Goal: Task Accomplishment & Management: Manage account settings

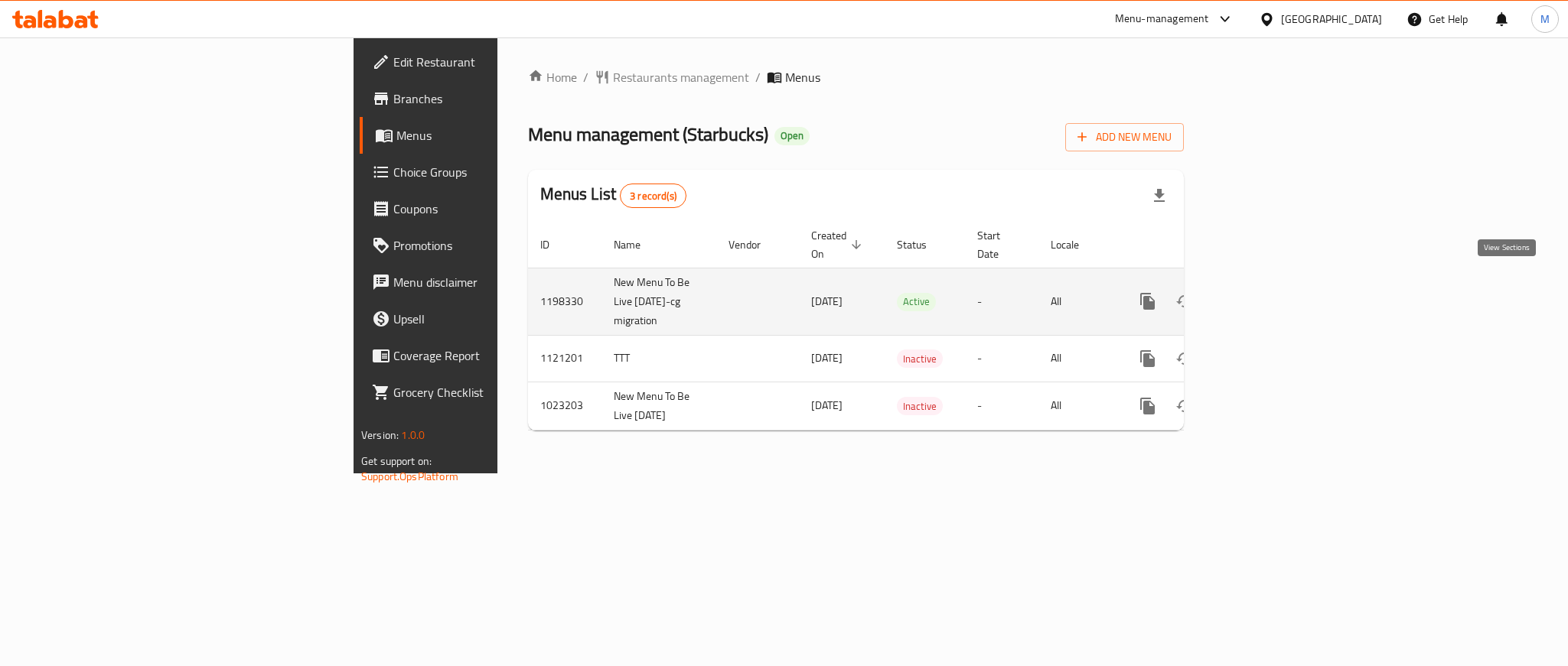
click at [1267, 292] on icon "enhanced table" at bounding box center [1259, 302] width 19 height 19
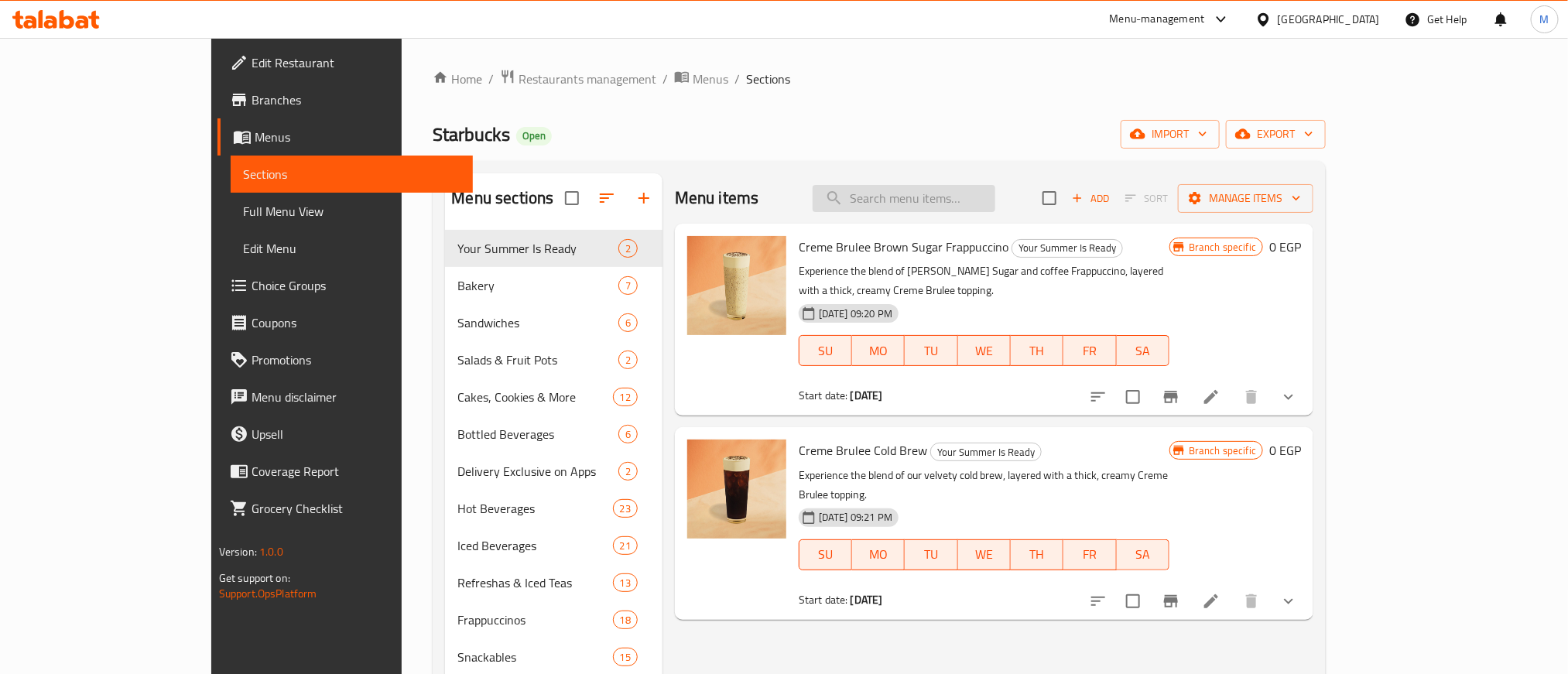
drag, startPoint x: 961, startPoint y: 172, endPoint x: 959, endPoint y: 184, distance: 12.2
click at [961, 172] on div "Menu sections Your Summer Is Ready 2 Bakery 7 Sandwiches 6 Salads & Fruit Pots …" at bounding box center [879, 557] width 893 height 794
click at [956, 186] on input "search" at bounding box center [904, 199] width 182 height 27
paste input "Iced White Mocha"
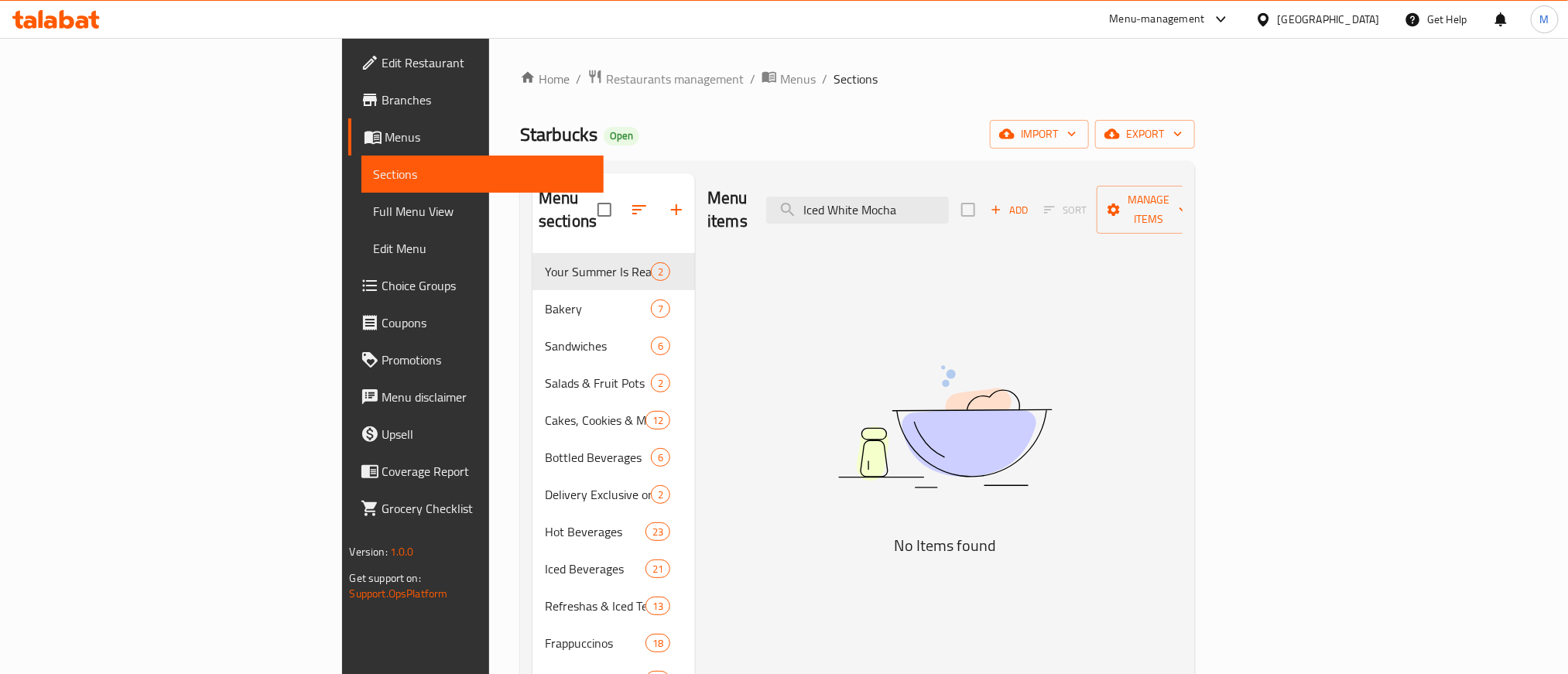
type input "Iced White Mocha"
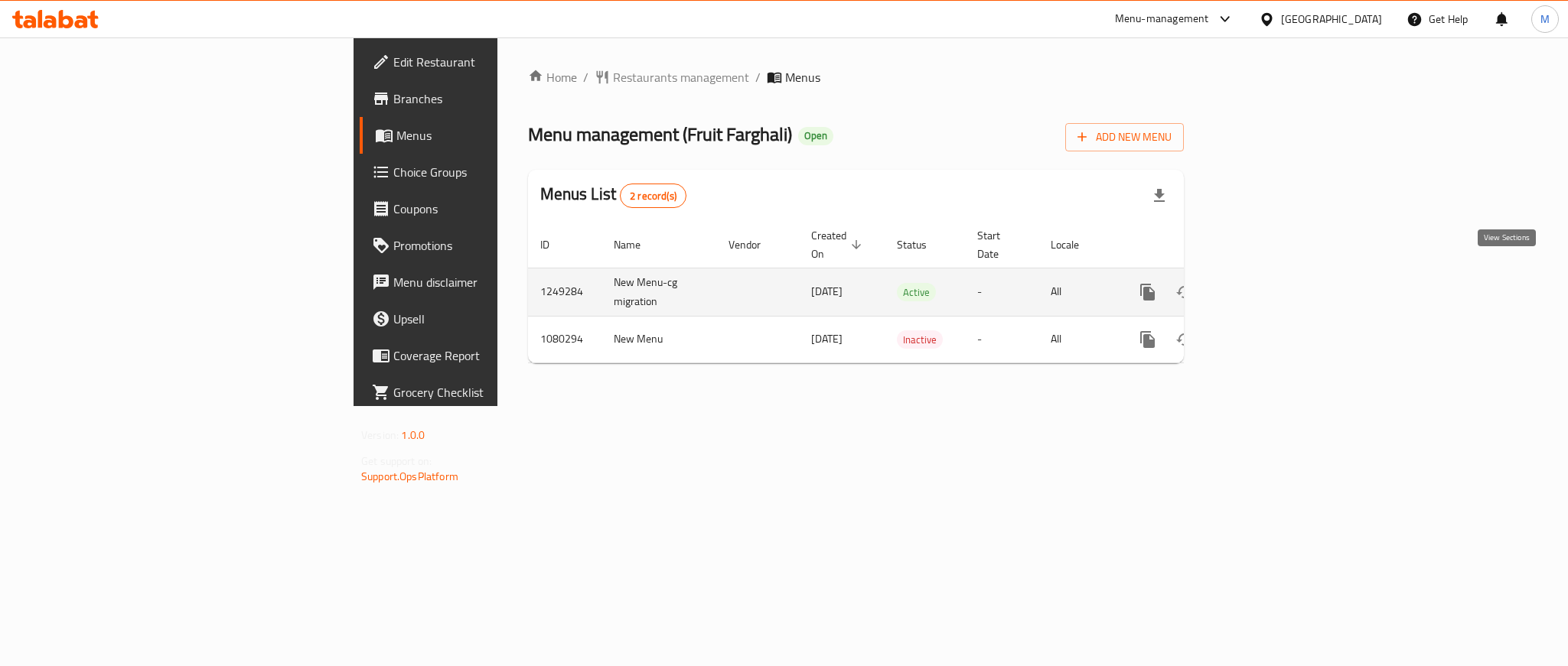
click at [1267, 283] on icon "enhanced table" at bounding box center [1259, 292] width 19 height 19
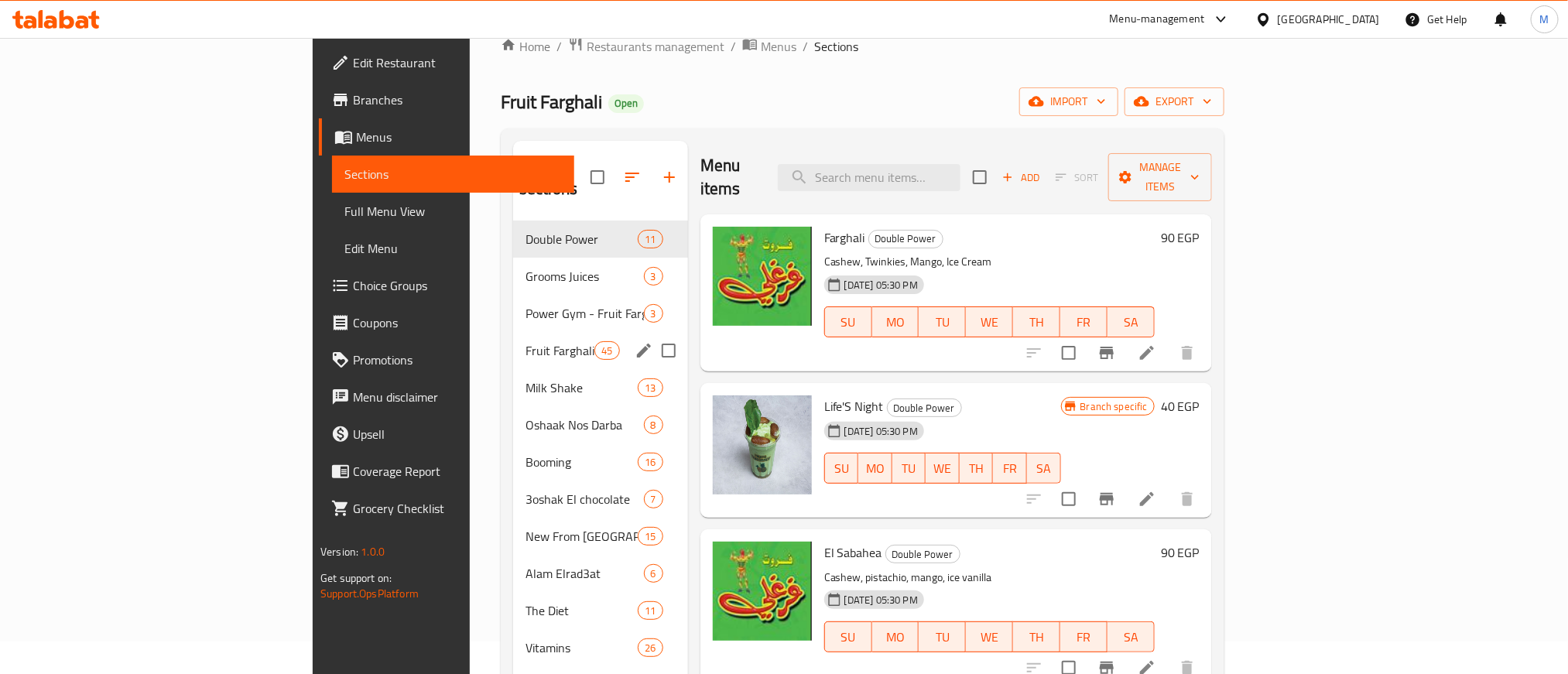
scroll to position [237, 0]
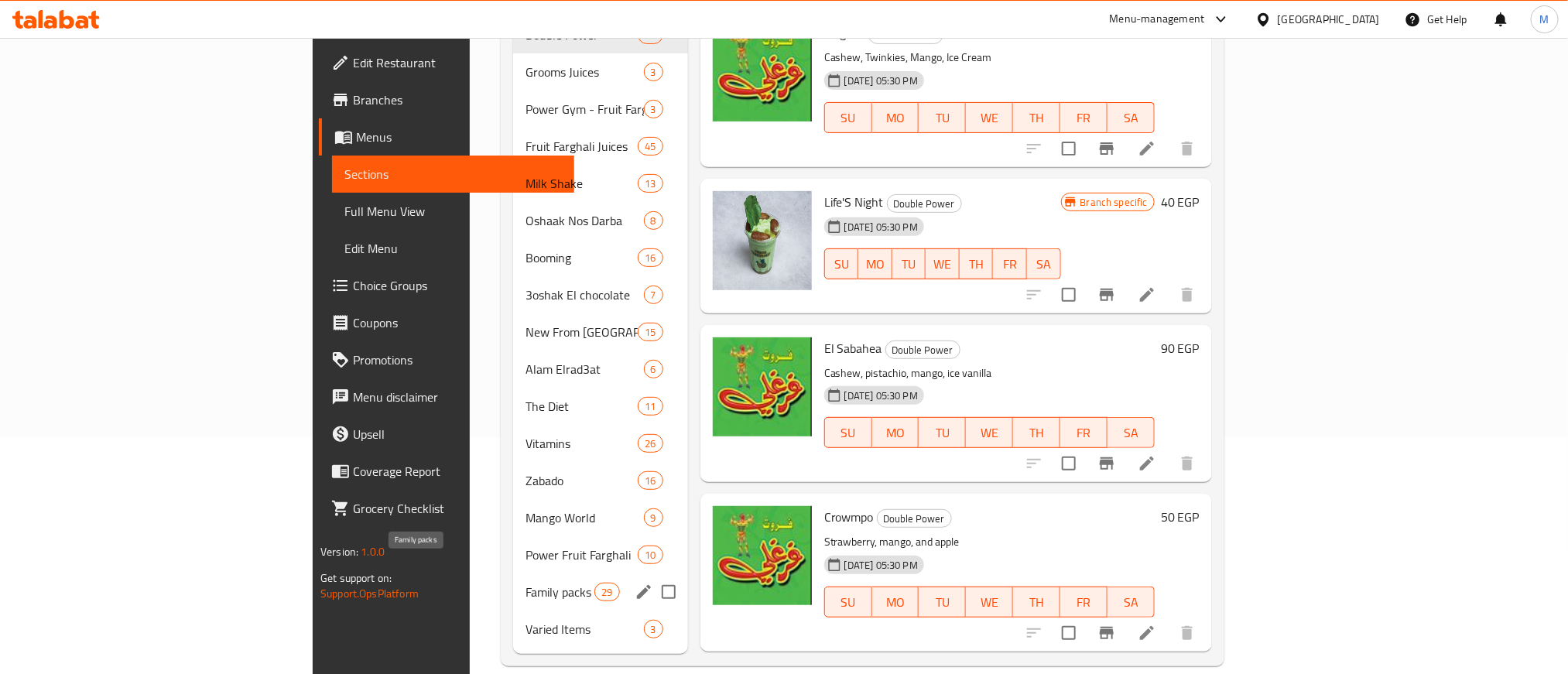
click at [526, 583] on span "Family packs" at bounding box center [560, 592] width 68 height 19
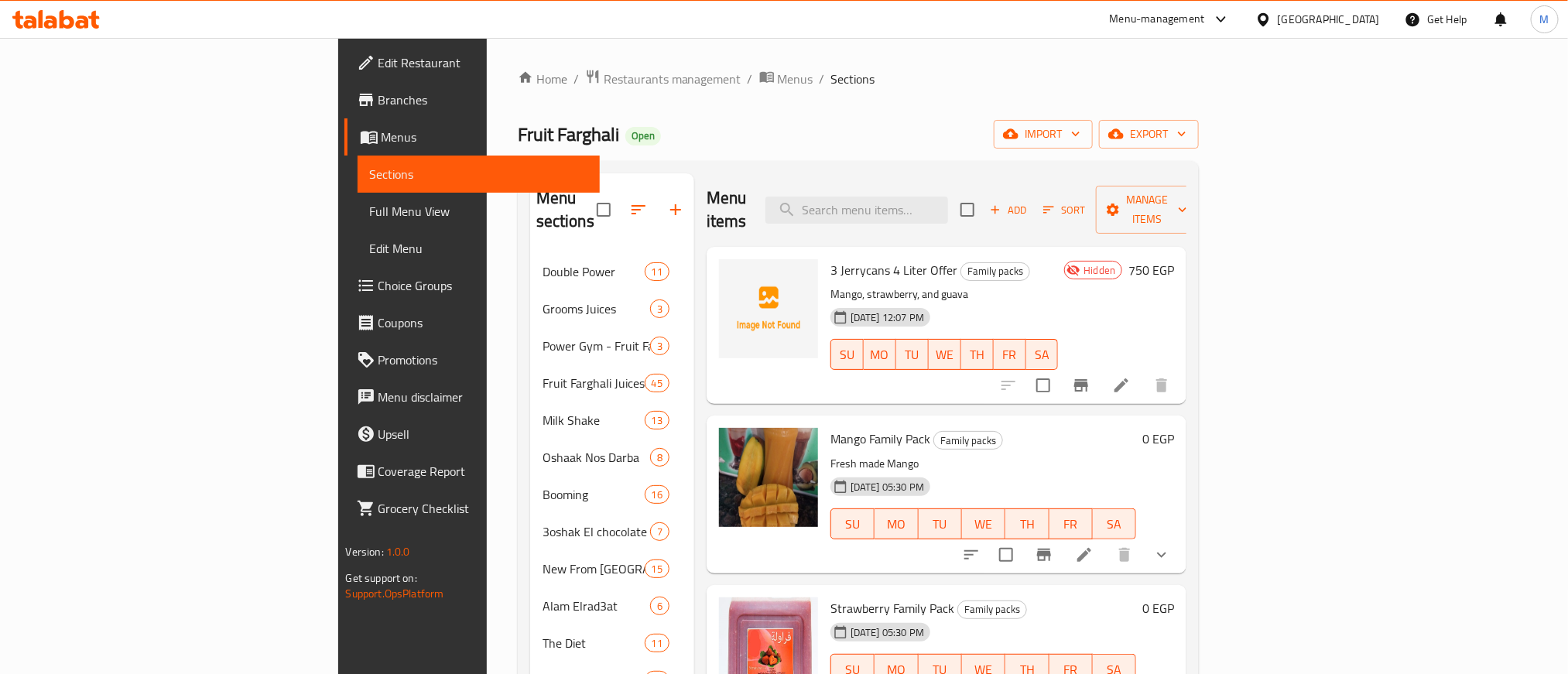
click at [1131, 376] on icon at bounding box center [1121, 386] width 19 height 19
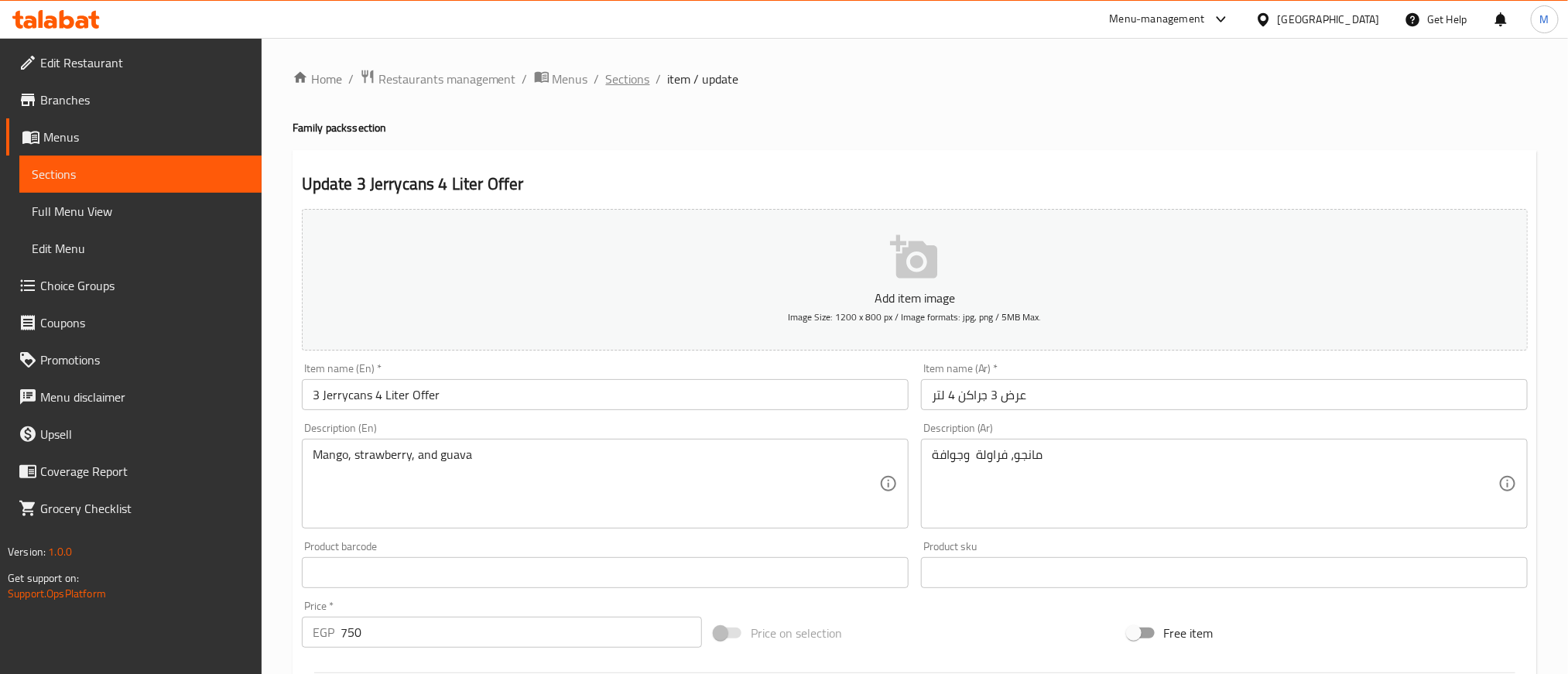
click at [621, 77] on span "Sections" at bounding box center [628, 79] width 44 height 19
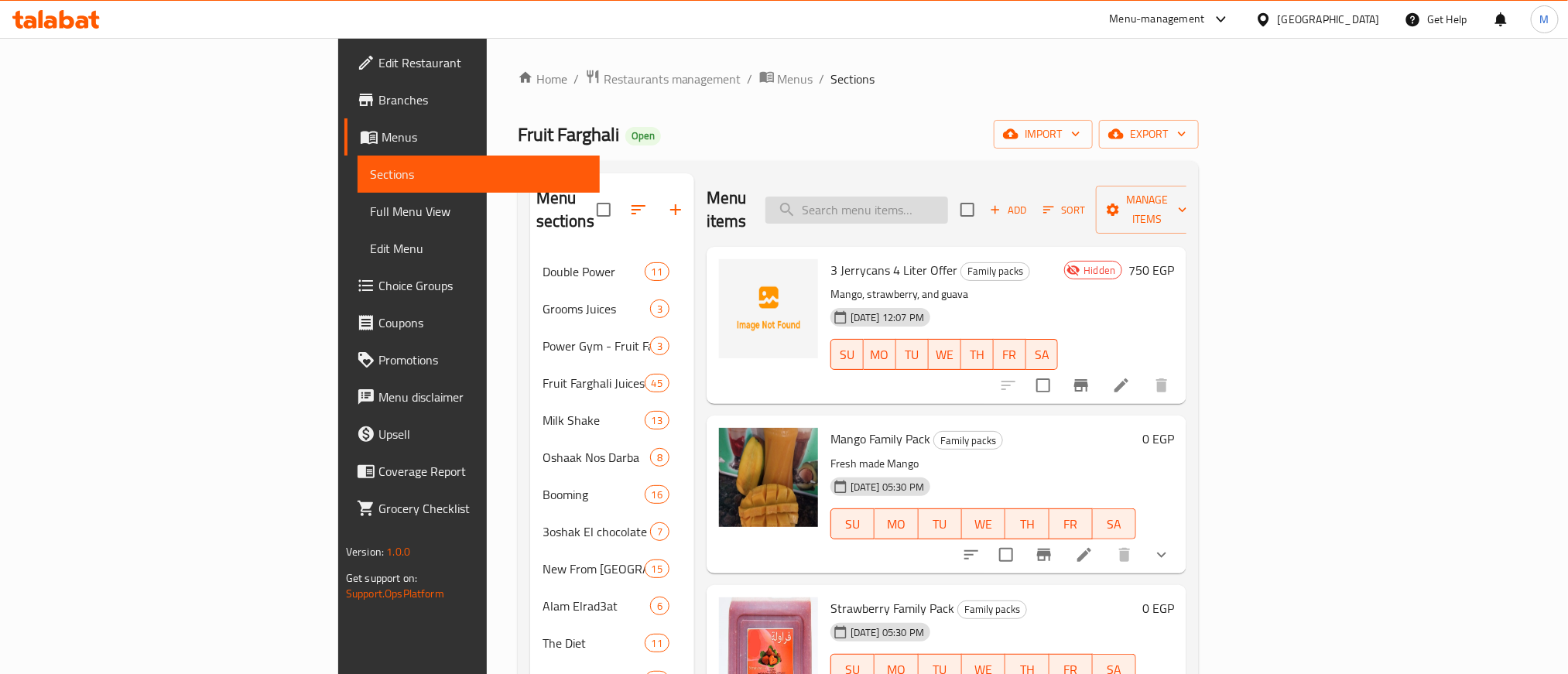
click at [947, 198] on input "search" at bounding box center [856, 210] width 182 height 27
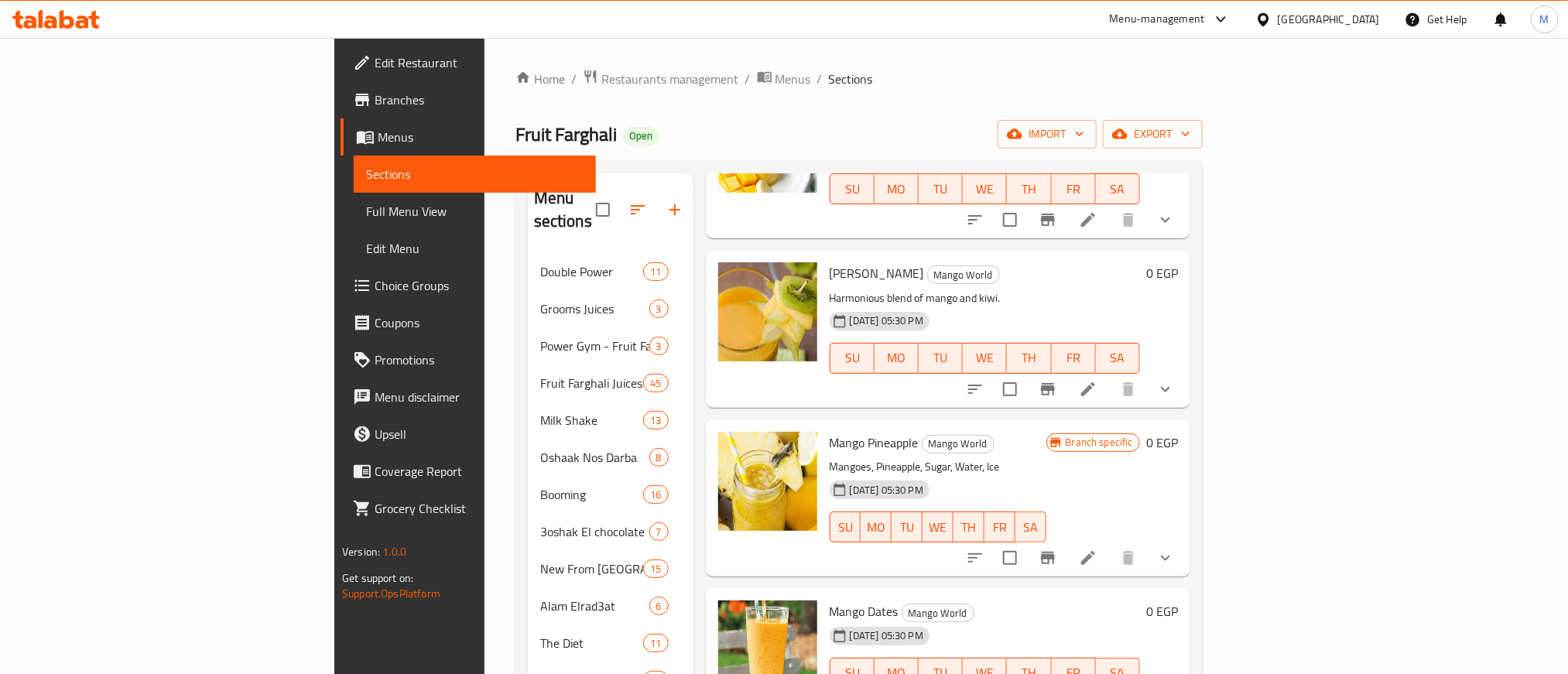
scroll to position [1496, 0]
type input "مانجو"
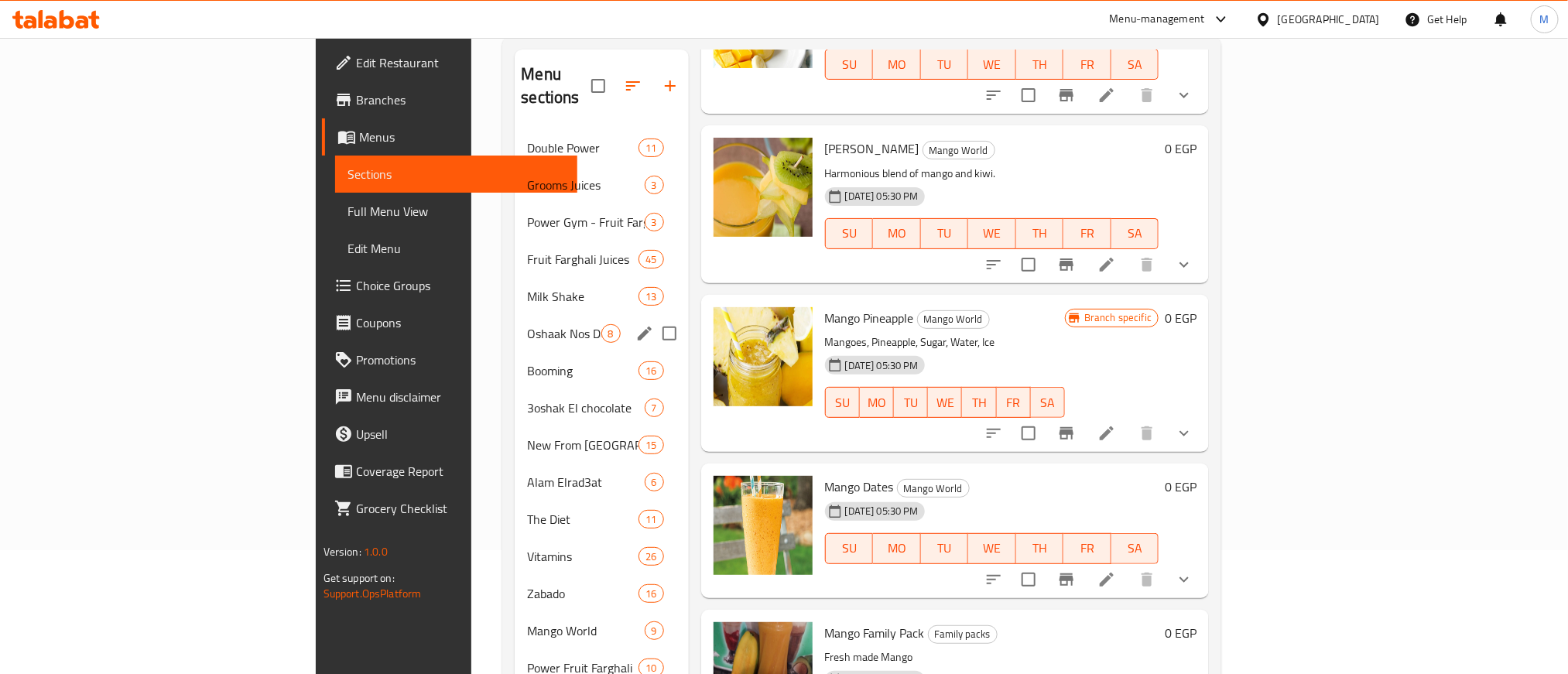
scroll to position [237, 0]
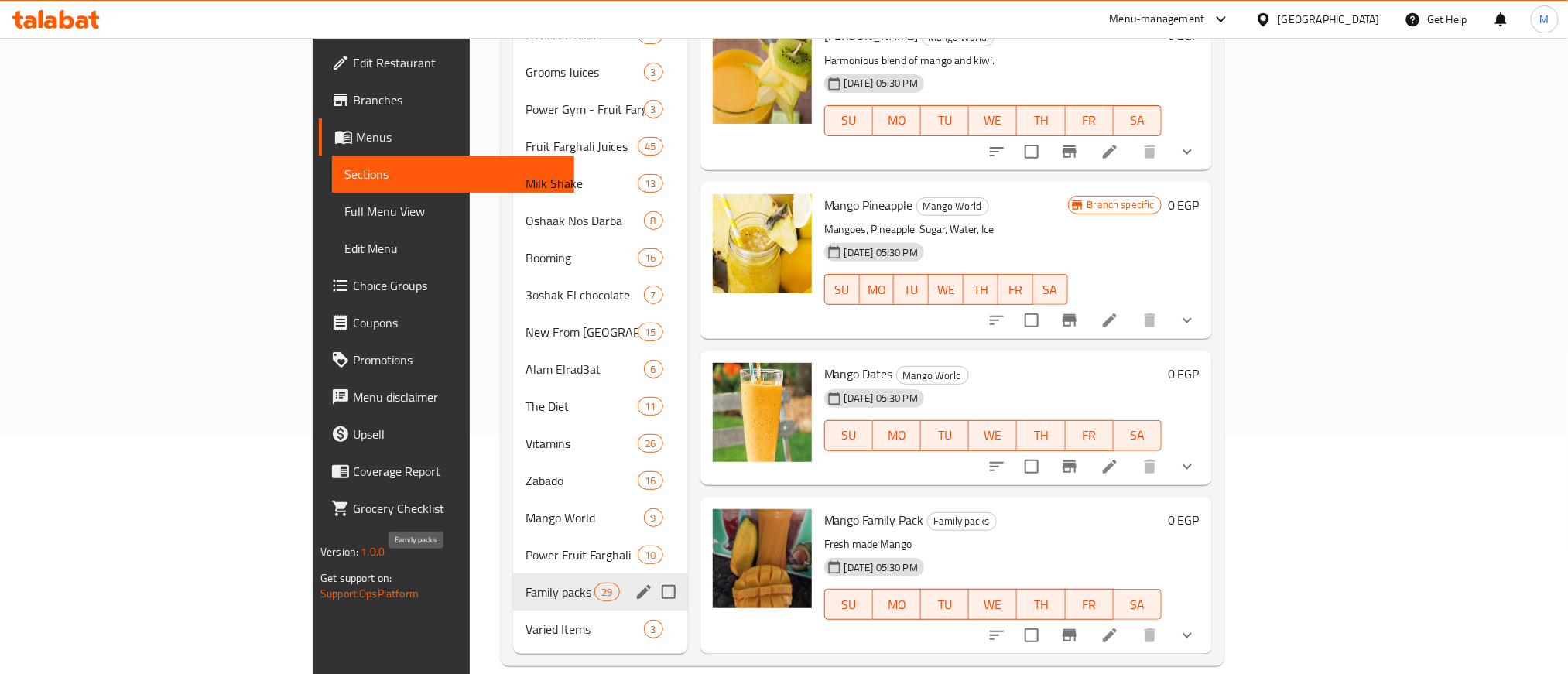
click at [526, 583] on span "Family packs" at bounding box center [560, 592] width 68 height 19
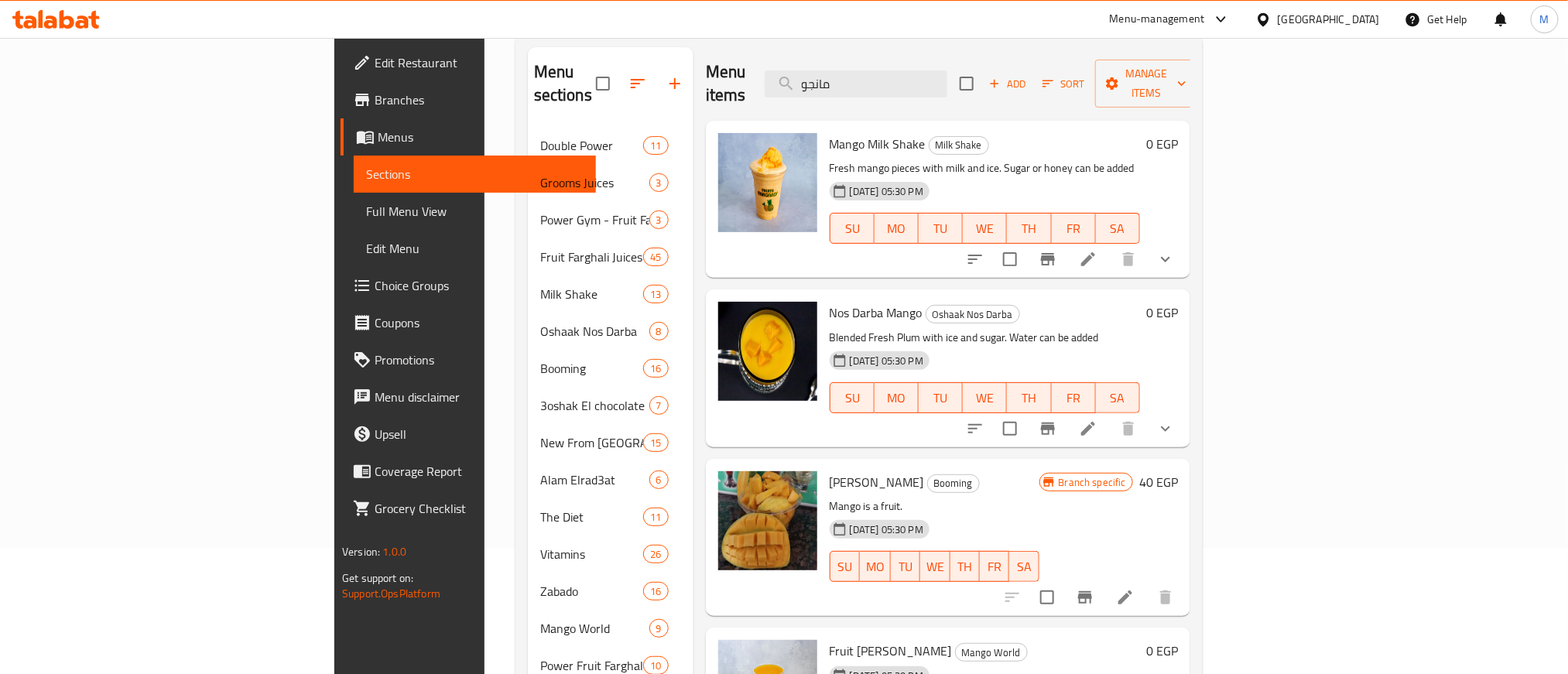
scroll to position [0, 0]
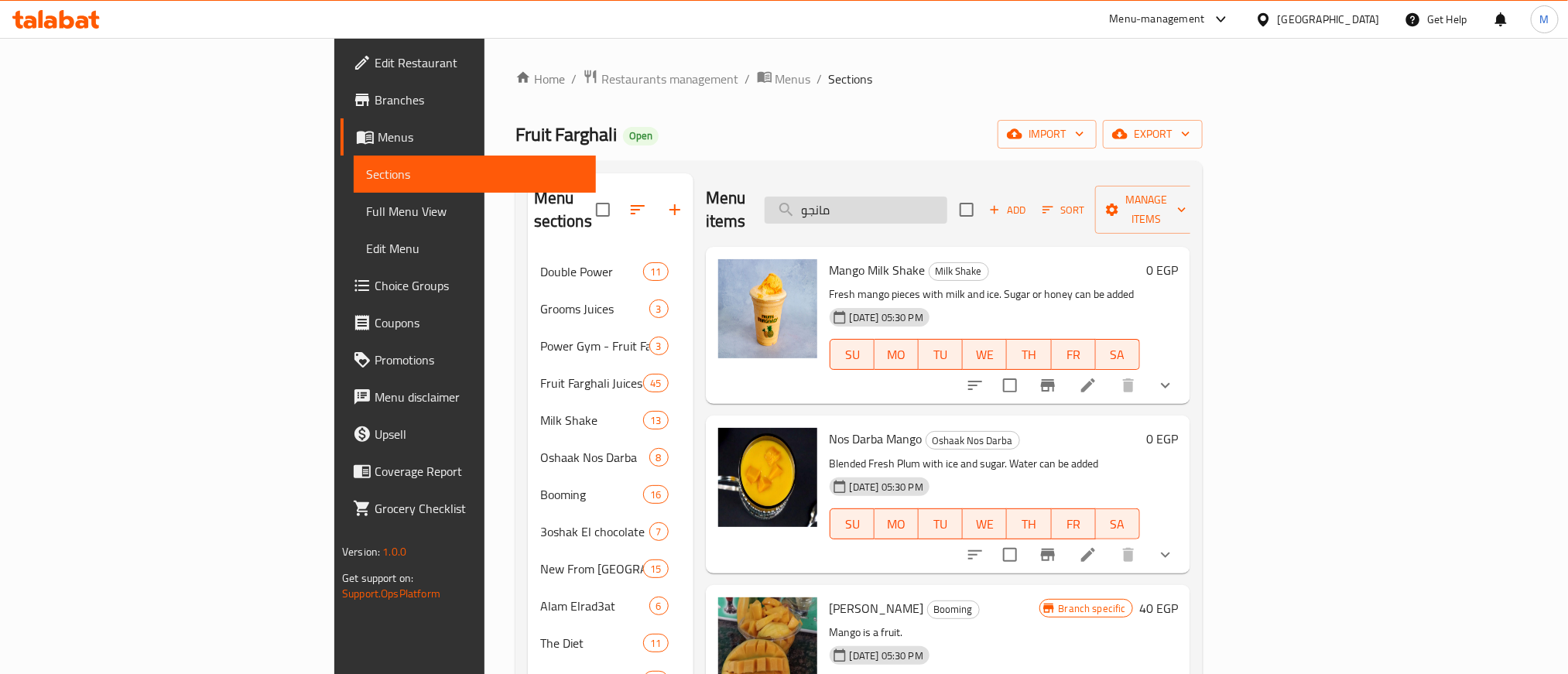
click at [940, 197] on input "مانجو" at bounding box center [856, 210] width 182 height 27
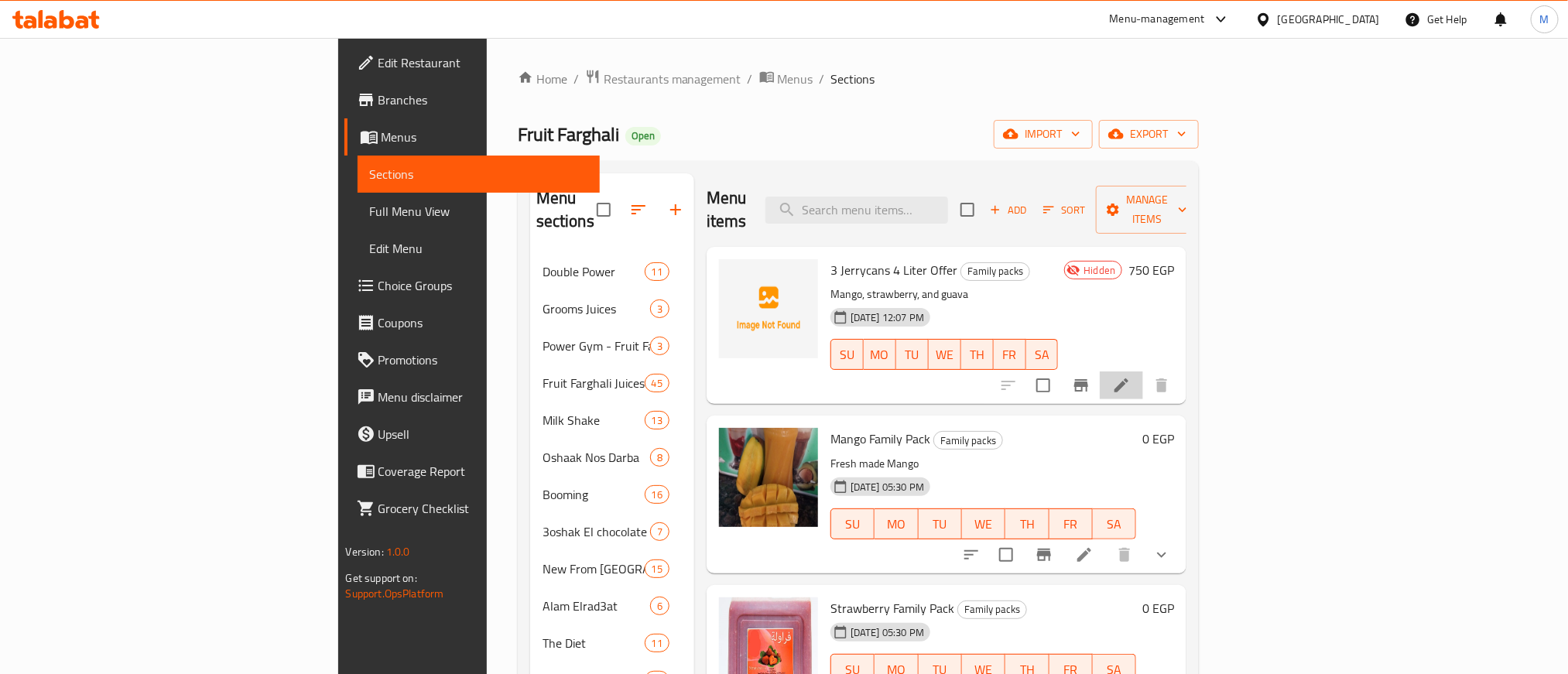
click at [1143, 372] on li at bounding box center [1121, 385] width 44 height 28
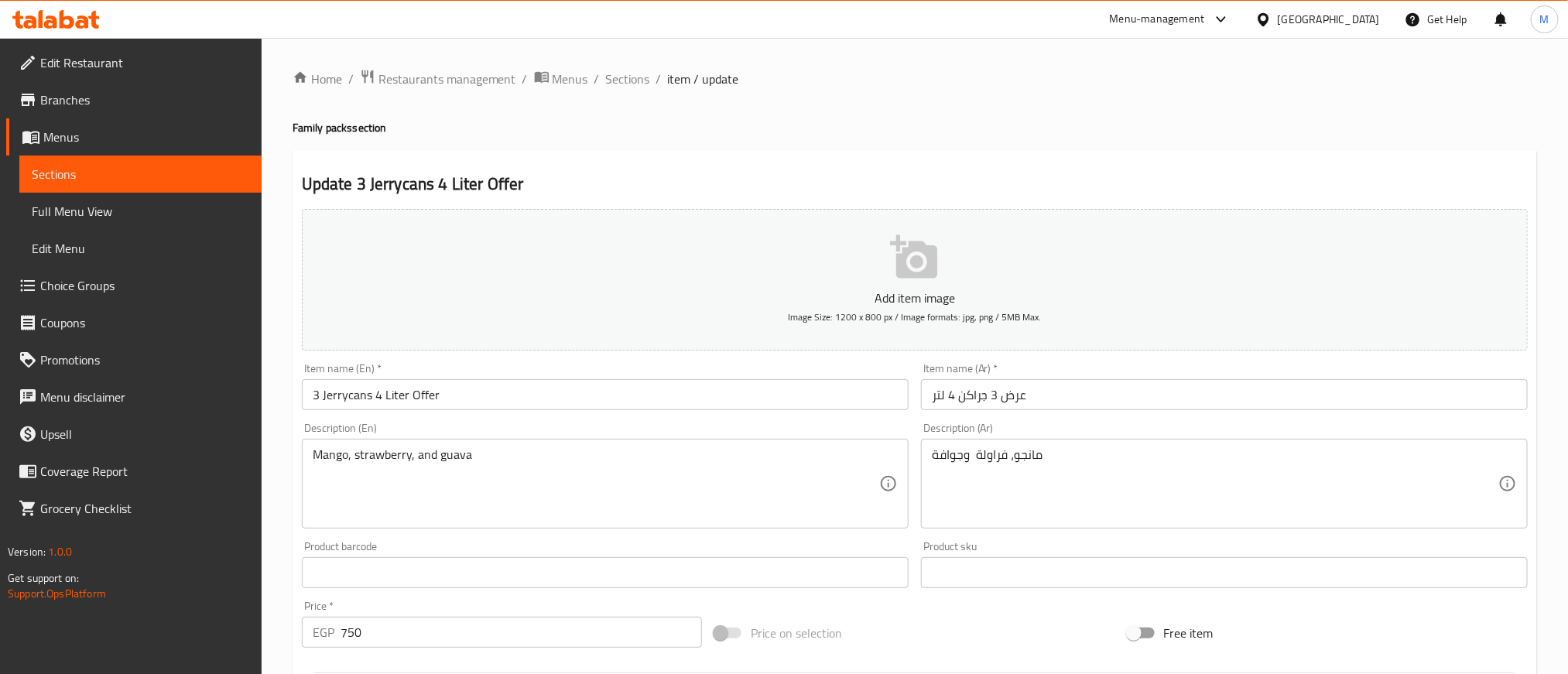
click at [875, 105] on div "Home / Restaurants management / Menus / Sections / item / update Family packs s…" at bounding box center [914, 566] width 1244 height 994
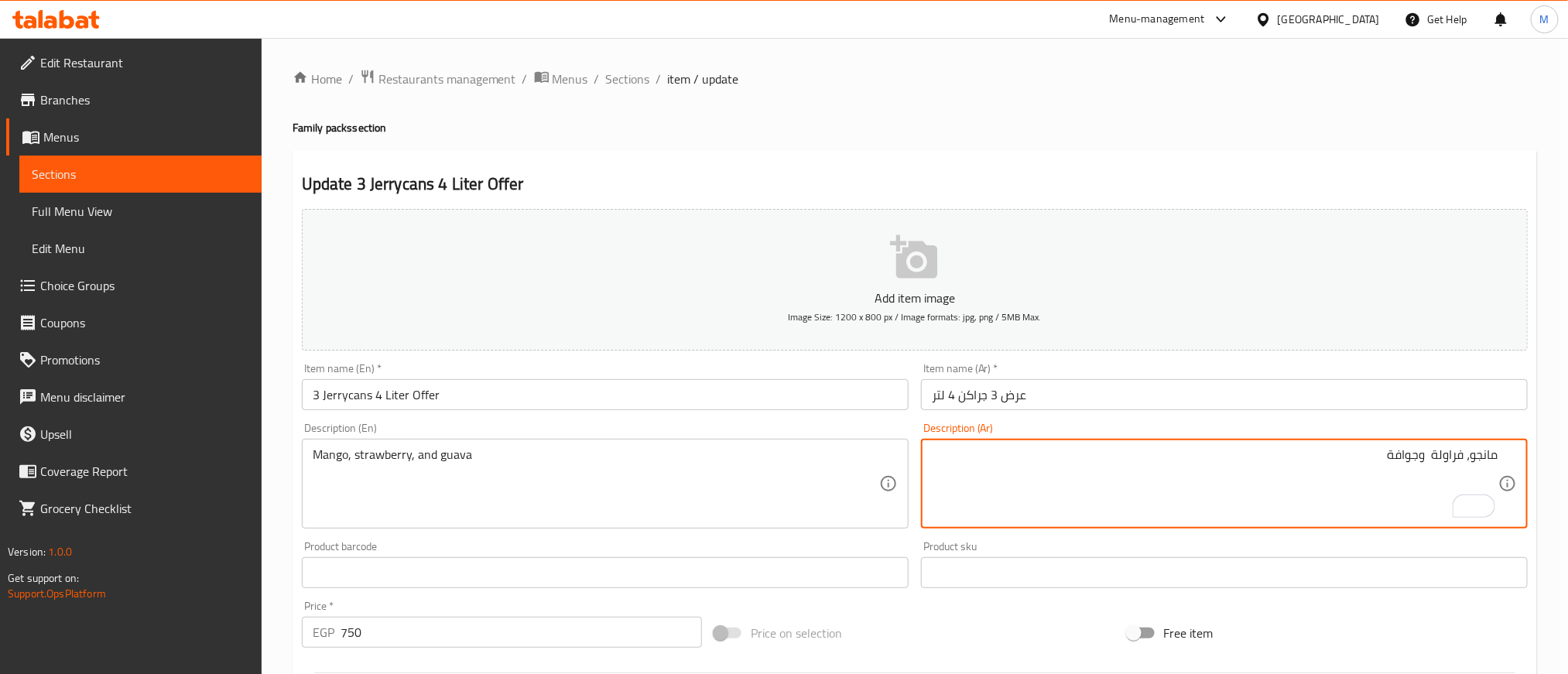
drag, startPoint x: 624, startPoint y: 85, endPoint x: 803, endPoint y: 117, distance: 181.8
click at [624, 85] on span "Sections" at bounding box center [628, 79] width 44 height 19
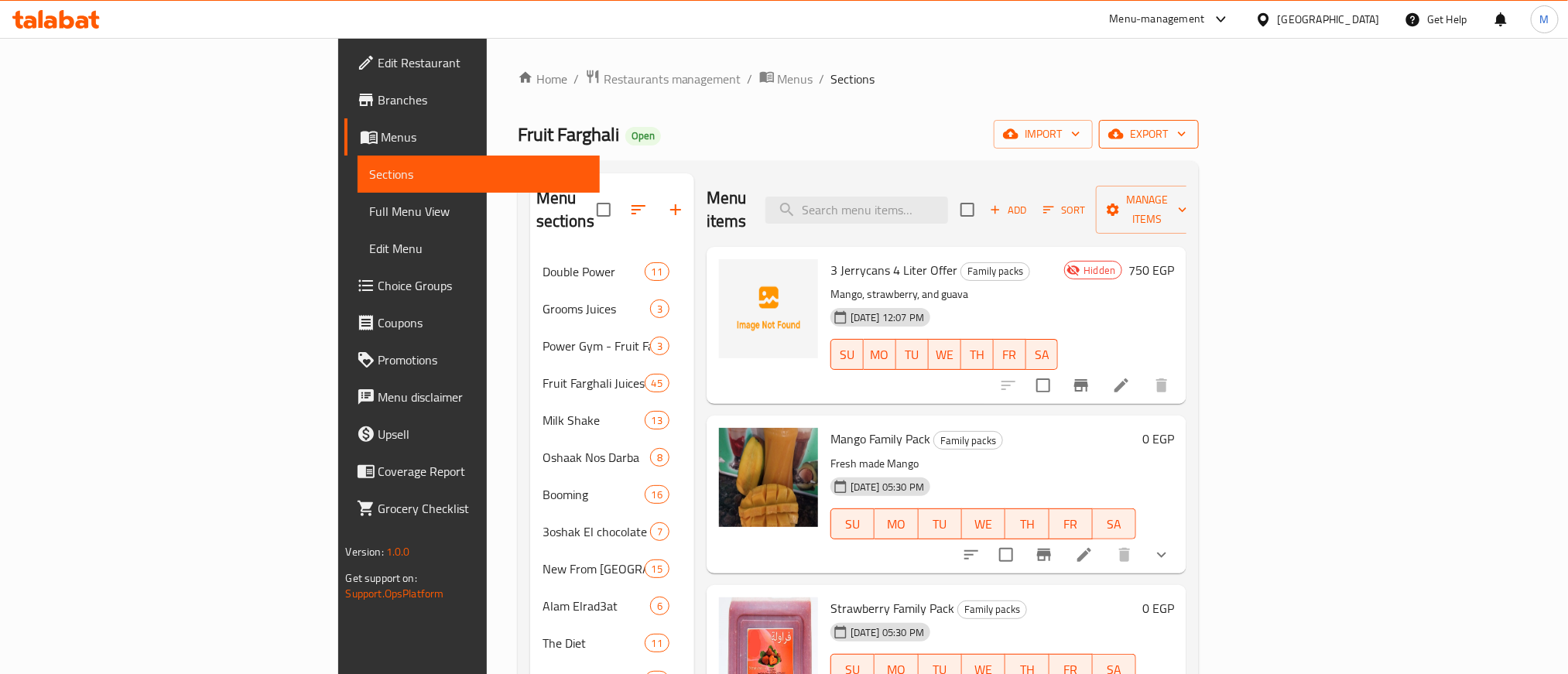
click at [1186, 140] on span "export" at bounding box center [1148, 134] width 75 height 19
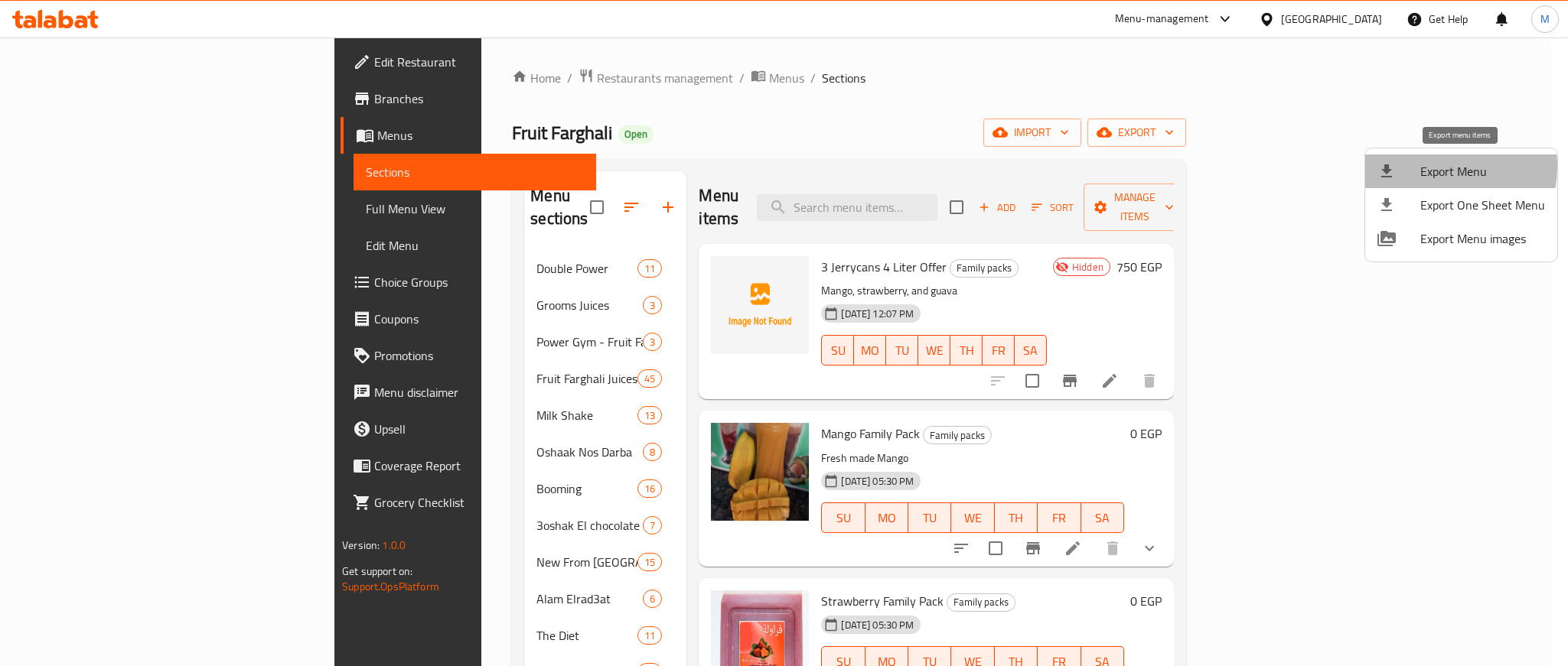
click at [1424, 166] on span "Export Menu" at bounding box center [1482, 172] width 125 height 19
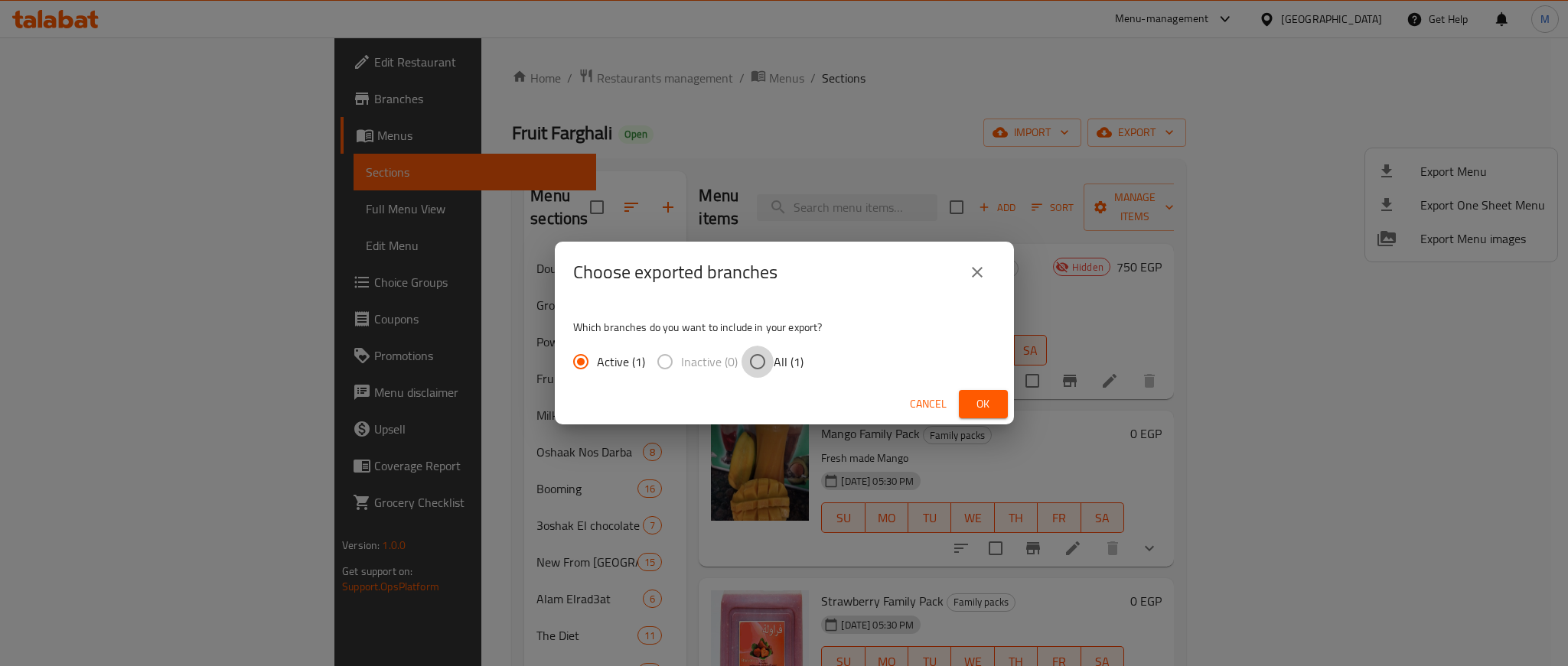
click at [758, 361] on input "All (1)" at bounding box center [758, 362] width 32 height 32
radio input "true"
click at [967, 407] on button "Ok" at bounding box center [983, 404] width 49 height 28
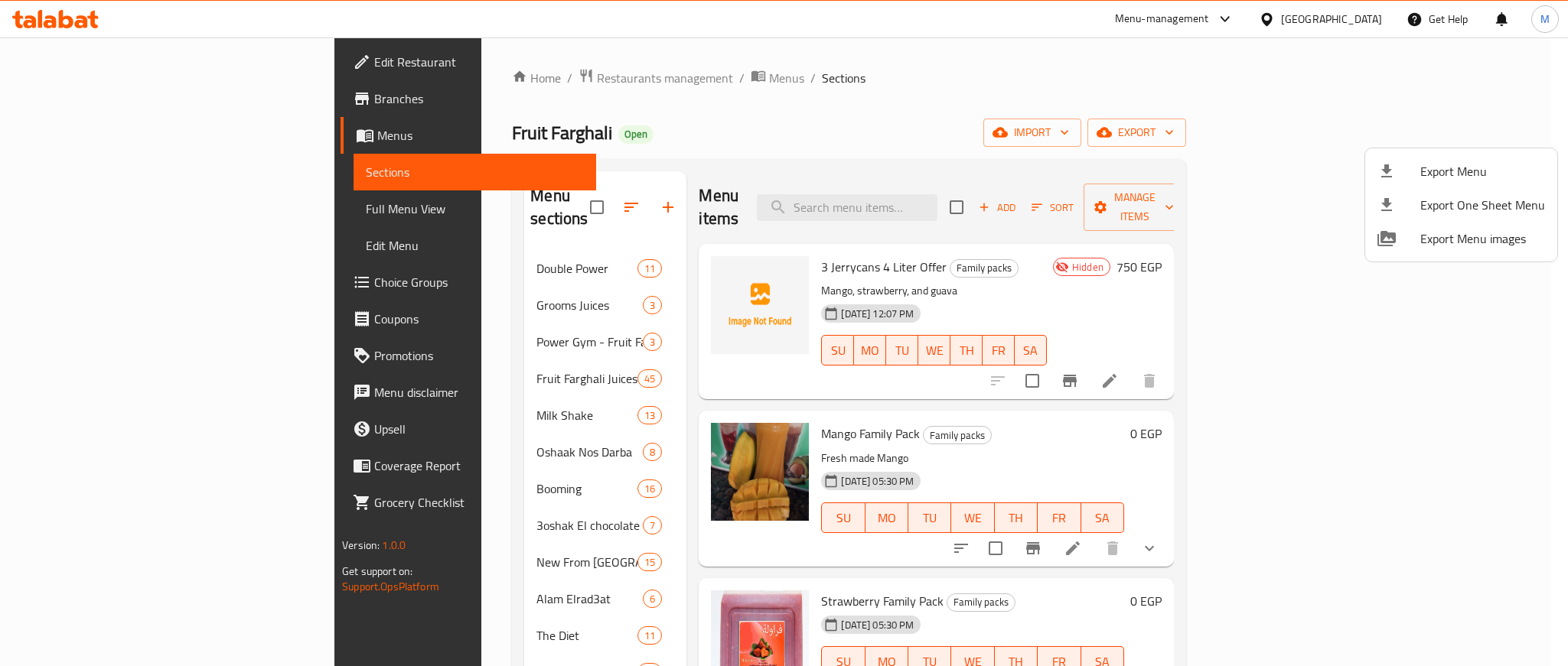
click at [1033, 105] on div at bounding box center [784, 333] width 1568 height 666
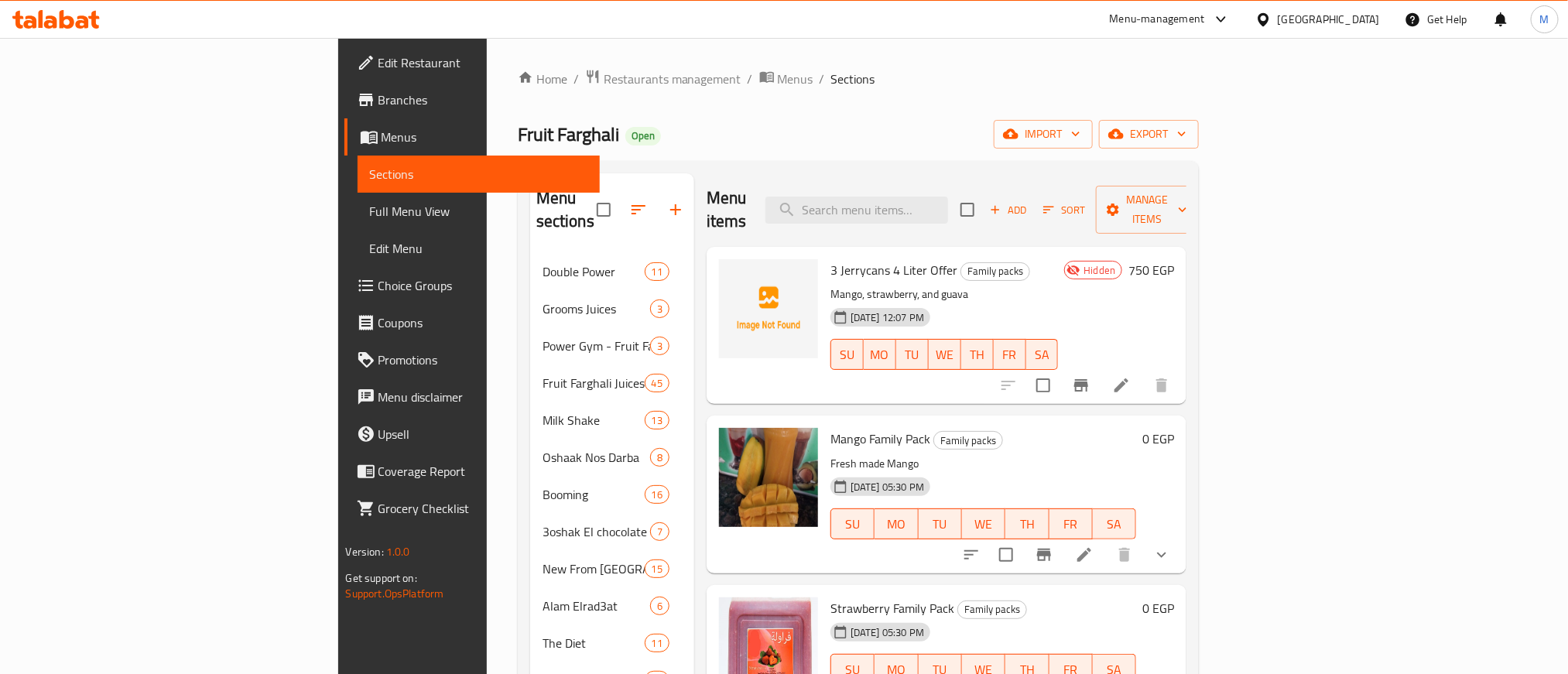
click at [962, 123] on div "Fruit Farghali Open import export" at bounding box center [858, 134] width 681 height 29
click at [1131, 376] on icon at bounding box center [1121, 386] width 19 height 19
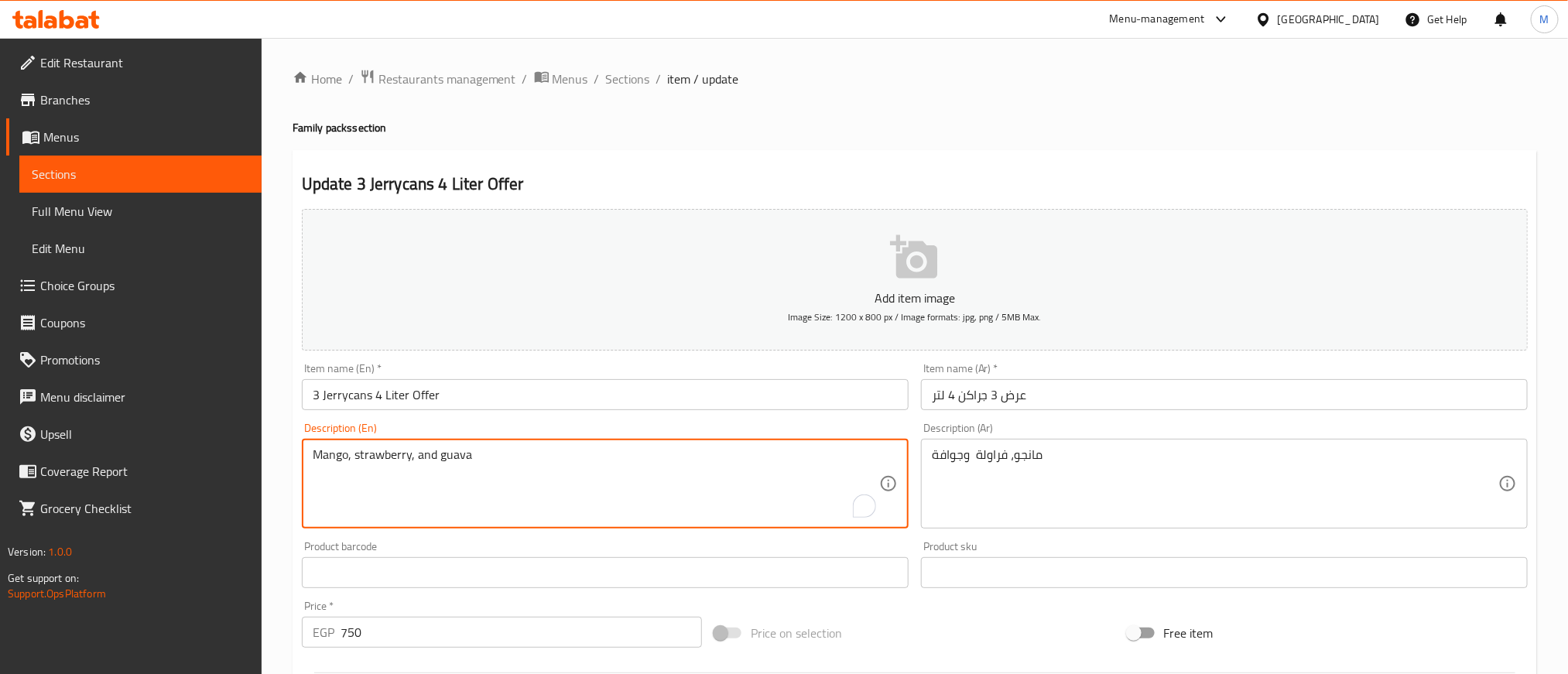
drag, startPoint x: 409, startPoint y: 456, endPoint x: 289, endPoint y: 453, distance: 120.0
paste textarea "Family Pack Strawberry Family Pack"
click at [316, 483] on textarea "Mango Family Pack Strawberry Family Pack, and guava" at bounding box center [596, 484] width 566 height 73
click at [677, 453] on textarea "Mango Family Pack, Strawberry Family Pack, and guava" at bounding box center [596, 484] width 566 height 73
paste textarea "Family Pack"
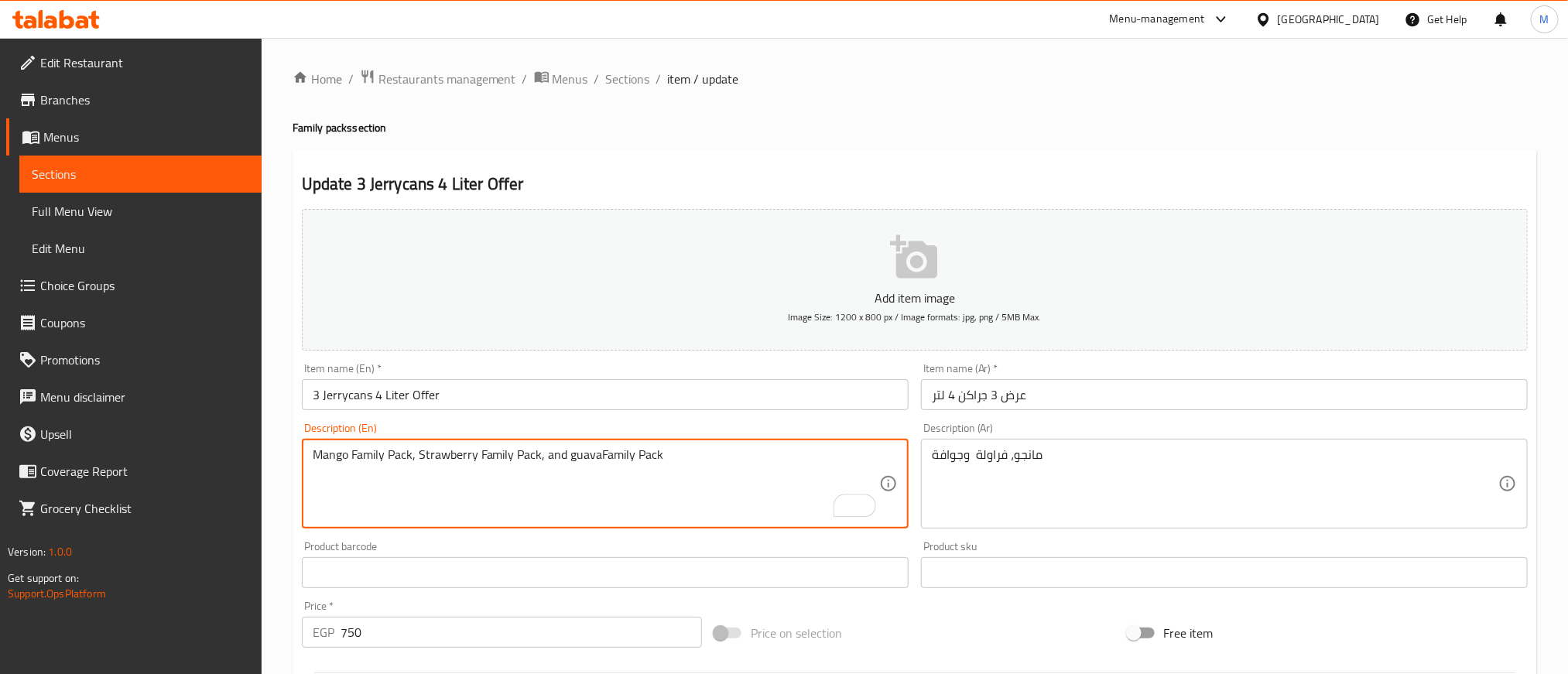
click at [600, 456] on textarea "Mango Family Pack, Strawberry Family Pack, and guavaFamily Pack" at bounding box center [596, 484] width 566 height 73
click at [688, 453] on textarea "Mango Family Pack, Strawberry Family Pack, and guava Family Pack" at bounding box center [596, 484] width 566 height 73
click at [682, 457] on textarea "Mango family pack, strawberry family pack, and guava family pack" at bounding box center [596, 484] width 566 height 73
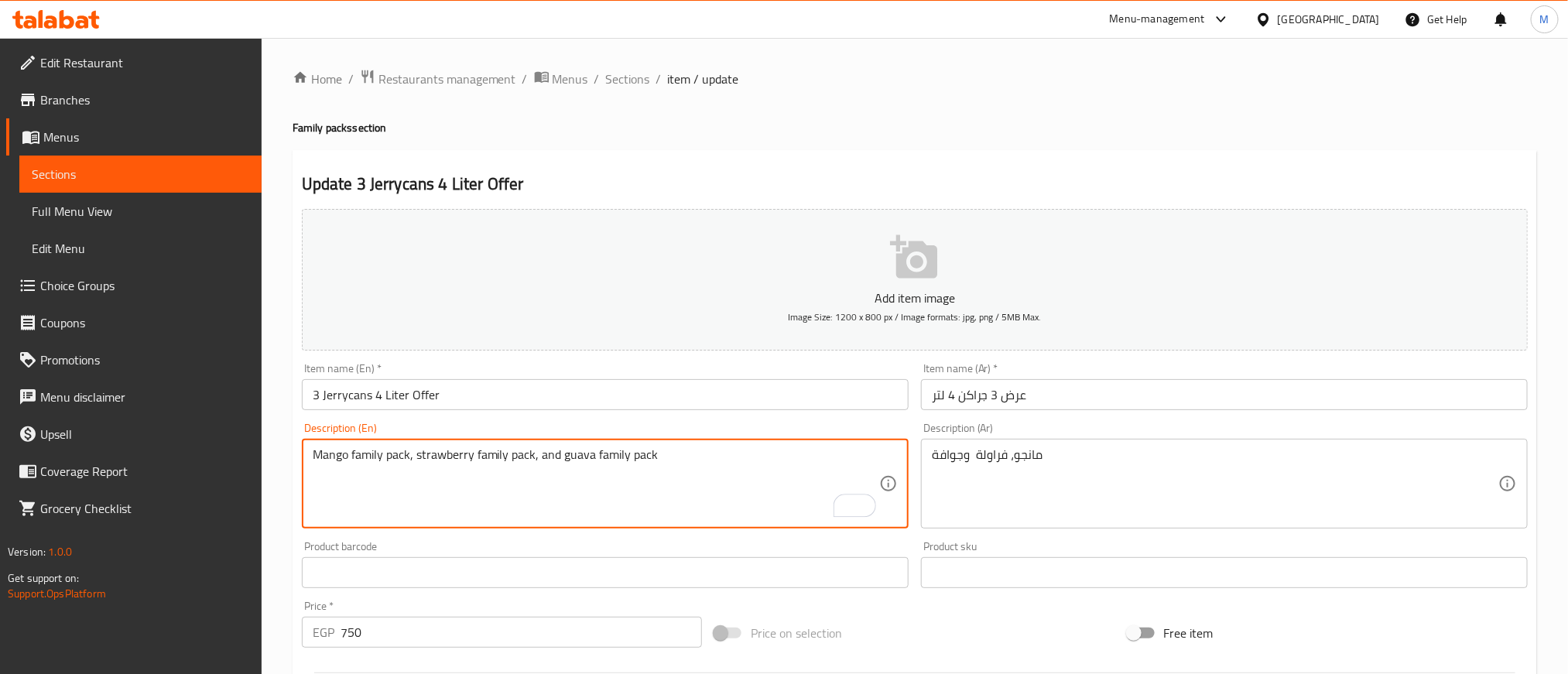
click at [681, 463] on textarea "Mango family pack, strawberry family pack, and guava family pack" at bounding box center [596, 484] width 566 height 73
type textarea "Mango family pack, strawberry family pack, and guava family pack"
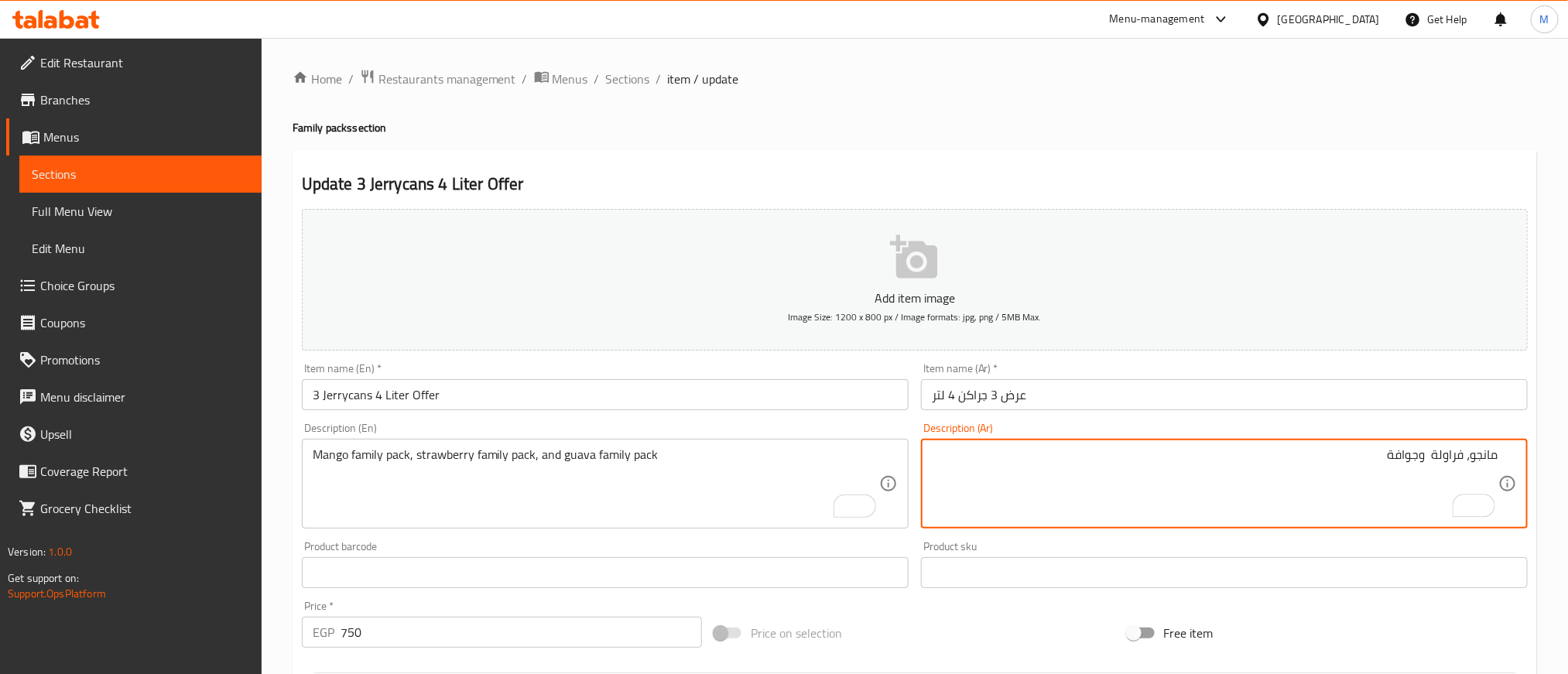
drag, startPoint x: 1470, startPoint y: 457, endPoint x: 1526, endPoint y: 451, distance: 56.3
click at [1526, 451] on div "مانجو، فراولة وجوافة Description (Ar)" at bounding box center [1224, 484] width 606 height 89
paste textarea "عبوة مانجو عائلية"
drag, startPoint x: 1370, startPoint y: 455, endPoint x: 1402, endPoint y: 455, distance: 32.0
click at [1402, 455] on textarea "عبوة مانجو عائلية، فراولة وجوافة" at bounding box center [1214, 484] width 566 height 73
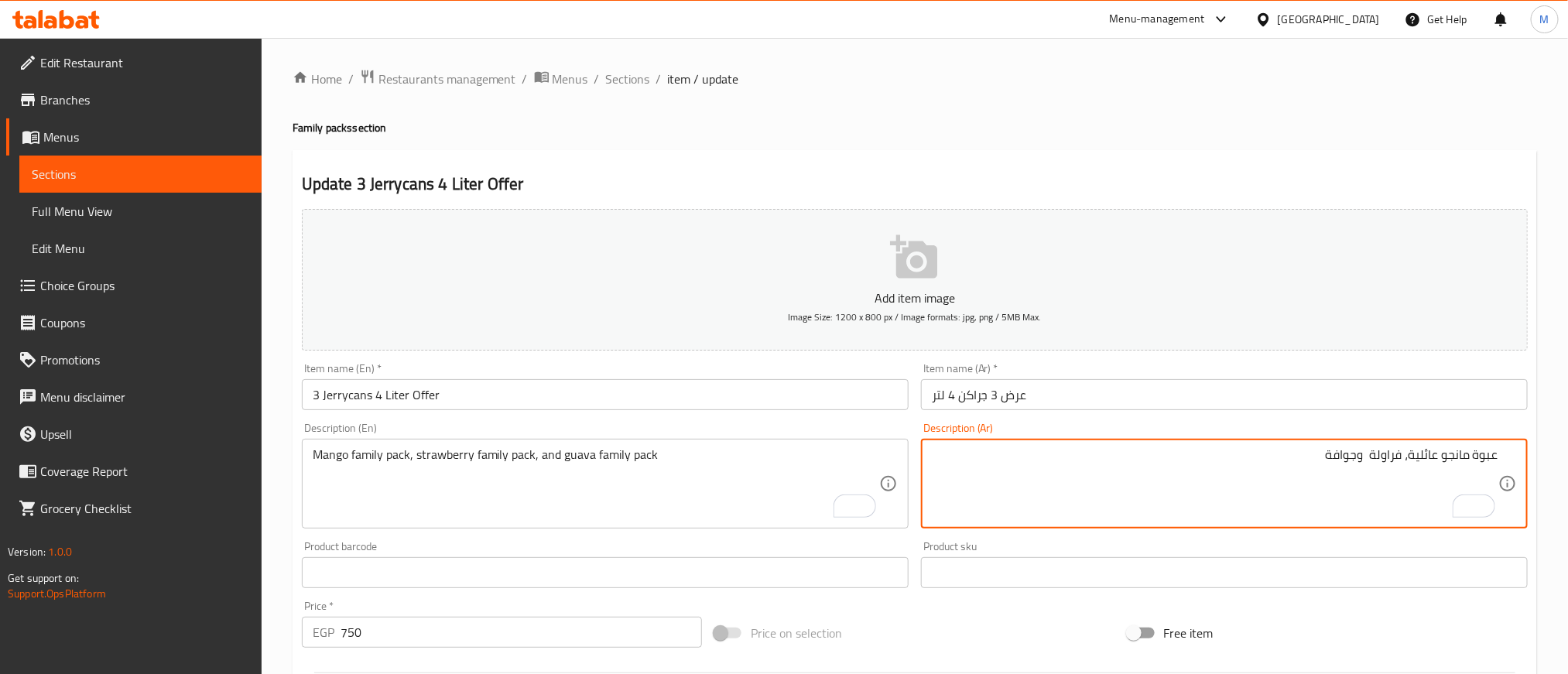
click at [1402, 451] on textarea "عبوة مانجو عائلية، فراولة وجوافة" at bounding box center [1214, 484] width 566 height 73
paste textarea "عبوة مانجو عائلية"
click at [1200, 452] on textarea "عبوة مانجو عائلية، عبوة مانجو عائلية ,عبوة مانجو عائليةفراولة وجوافة" at bounding box center [1214, 484] width 566 height 73
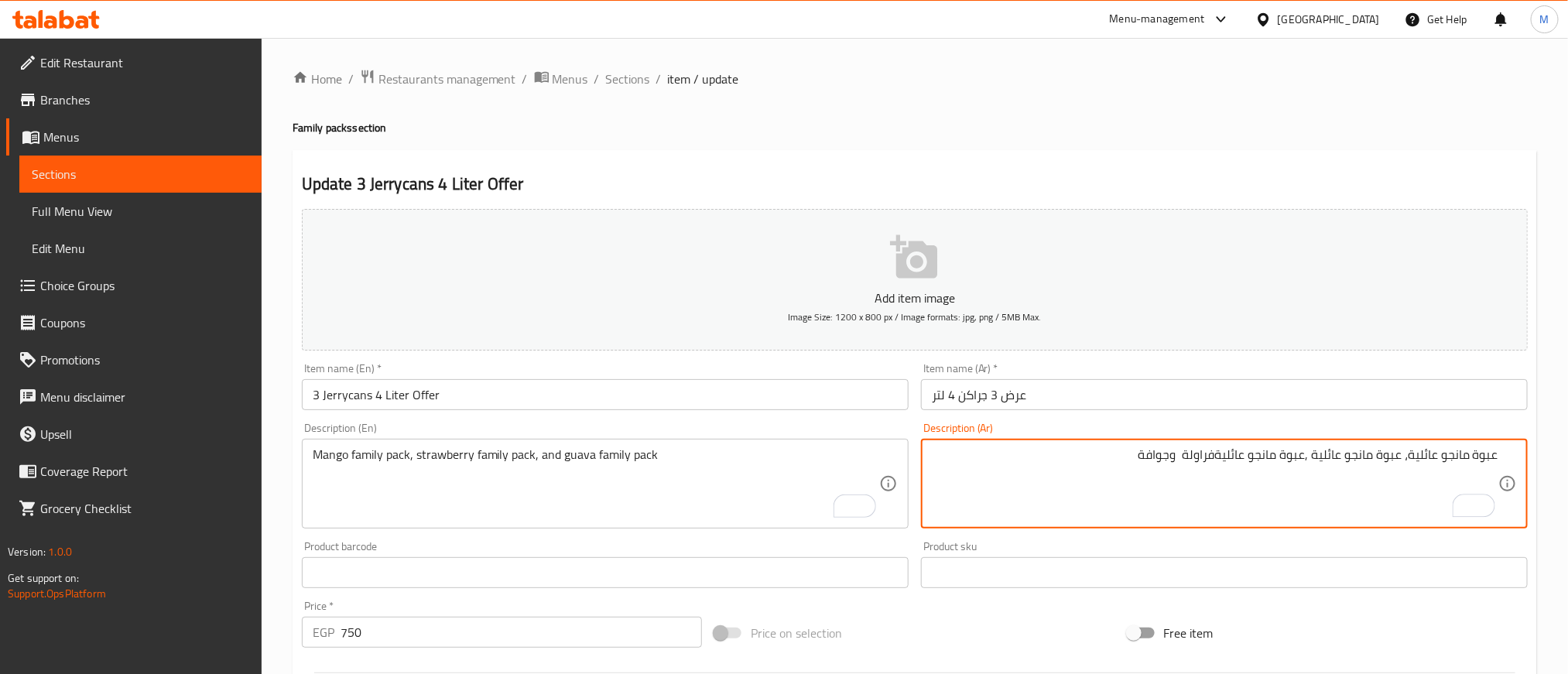
click at [1213, 470] on textarea "عبوة مانجو عائلية، عبوة مانجو عائلية ,عبوة مانجو عائليةفراولة وجوافة" at bounding box center [1214, 484] width 566 height 73
click at [1217, 457] on textarea "عبوة مانجو عائلية، عبوة مانجو عائلية ,عبوة مانجو عائليةفراولة وجوافة" at bounding box center [1214, 484] width 566 height 73
click at [1194, 457] on textarea "عبوة مانجو عائلية، عبوة مانجو عائلية ,عبوة مانجو عائلية فراولة وجوافة" at bounding box center [1214, 484] width 566 height 73
click at [1448, 457] on textarea "عبوة مانجو عائلية، عبوة مانجو عائلية ,عبوة مانجو عائلية وجوافة" at bounding box center [1214, 484] width 566 height 73
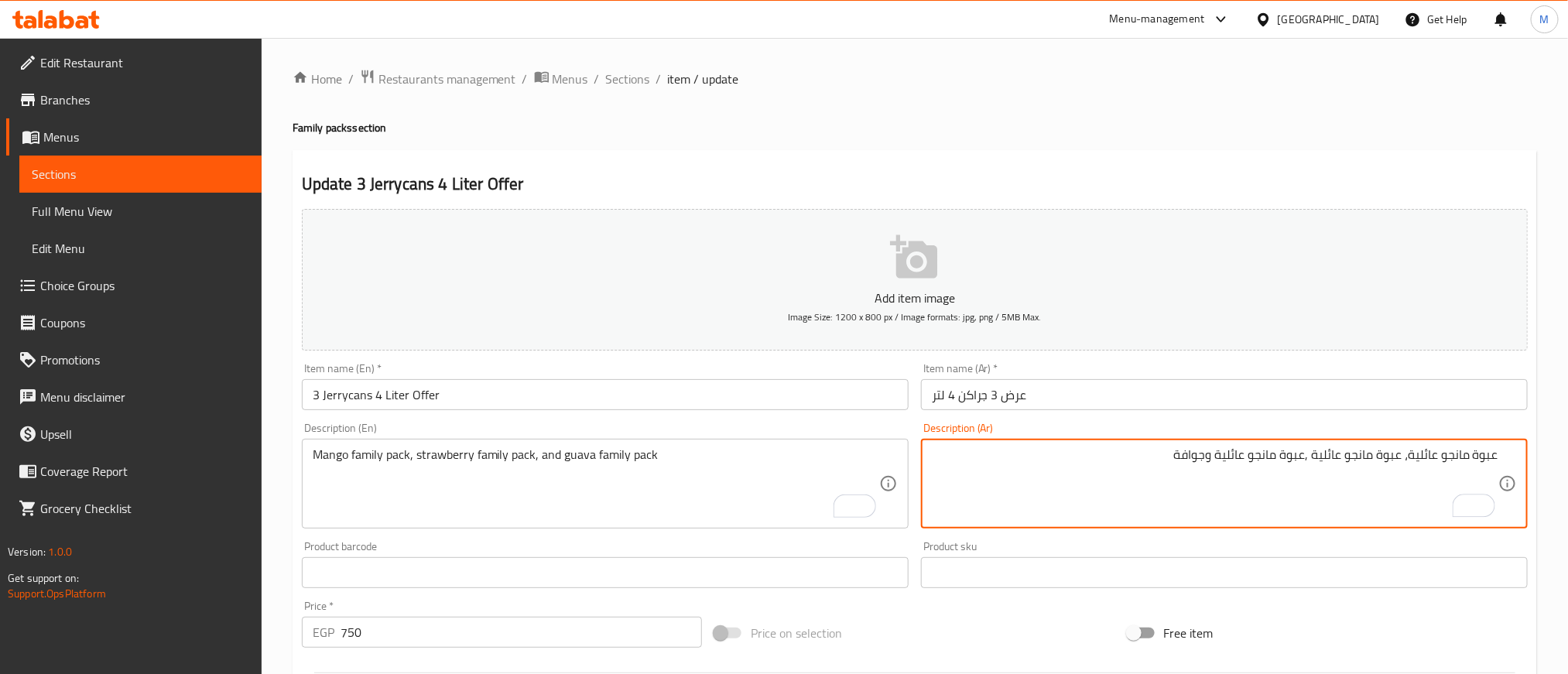
click at [1448, 457] on textarea "عبوة مانجو عائلية، عبوة مانجو عائلية ,عبوة مانجو عائلية وجوافة" at bounding box center [1214, 484] width 566 height 73
click at [1363, 453] on textarea "عبوة مانجو عائلية، عبوة مانجو عائلية ,عبوة مانجو عائلية وجوافة" at bounding box center [1214, 484] width 566 height 73
paste textarea "راولة"
click at [1186, 458] on textarea "عبوة مانجو عائلية، عبوة فراولة عائلية ,عبوة مانجو عائلية وجوافة" at bounding box center [1214, 484] width 566 height 73
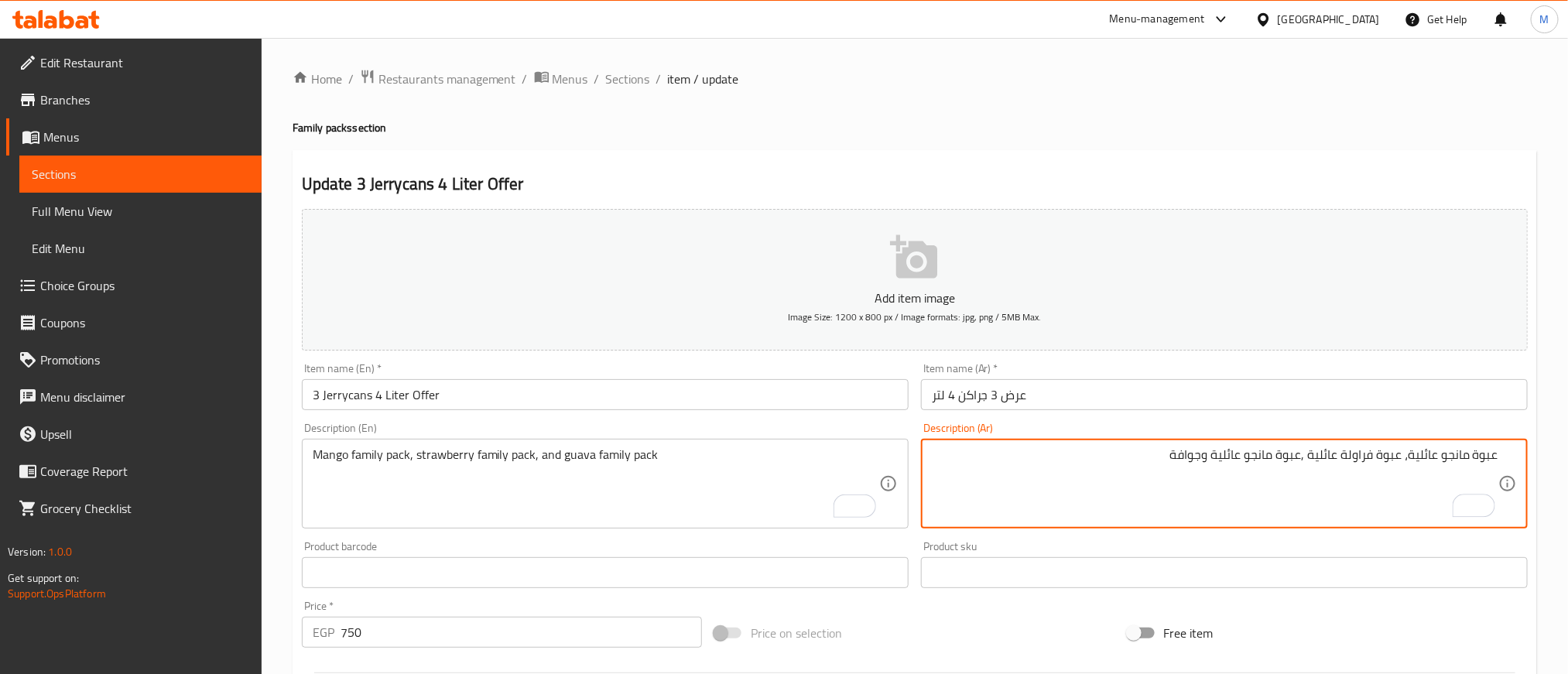
click at [1186, 458] on textarea "عبوة مانجو عائلية، عبوة فراولة عائلية ,عبوة مانجو عائلية وجوافة" at bounding box center [1214, 484] width 566 height 73
click at [1164, 460] on textarea "عبوة مانجو عائلية، عبوة فراولة عائلية ,عبوة مانجو عائلية وجوافة" at bounding box center [1214, 484] width 566 height 73
click at [1205, 463] on textarea "عبوة مانجو عائلية، عبوة فراولة عائلية ,عبوة مانجو عائلية وجوافة" at bounding box center [1214, 484] width 566 height 73
click at [1200, 457] on textarea "عبوة مانجو عائلية، عبوة فراولة عائلية ,عبوة مانجو عائلية جوافة" at bounding box center [1214, 484] width 566 height 73
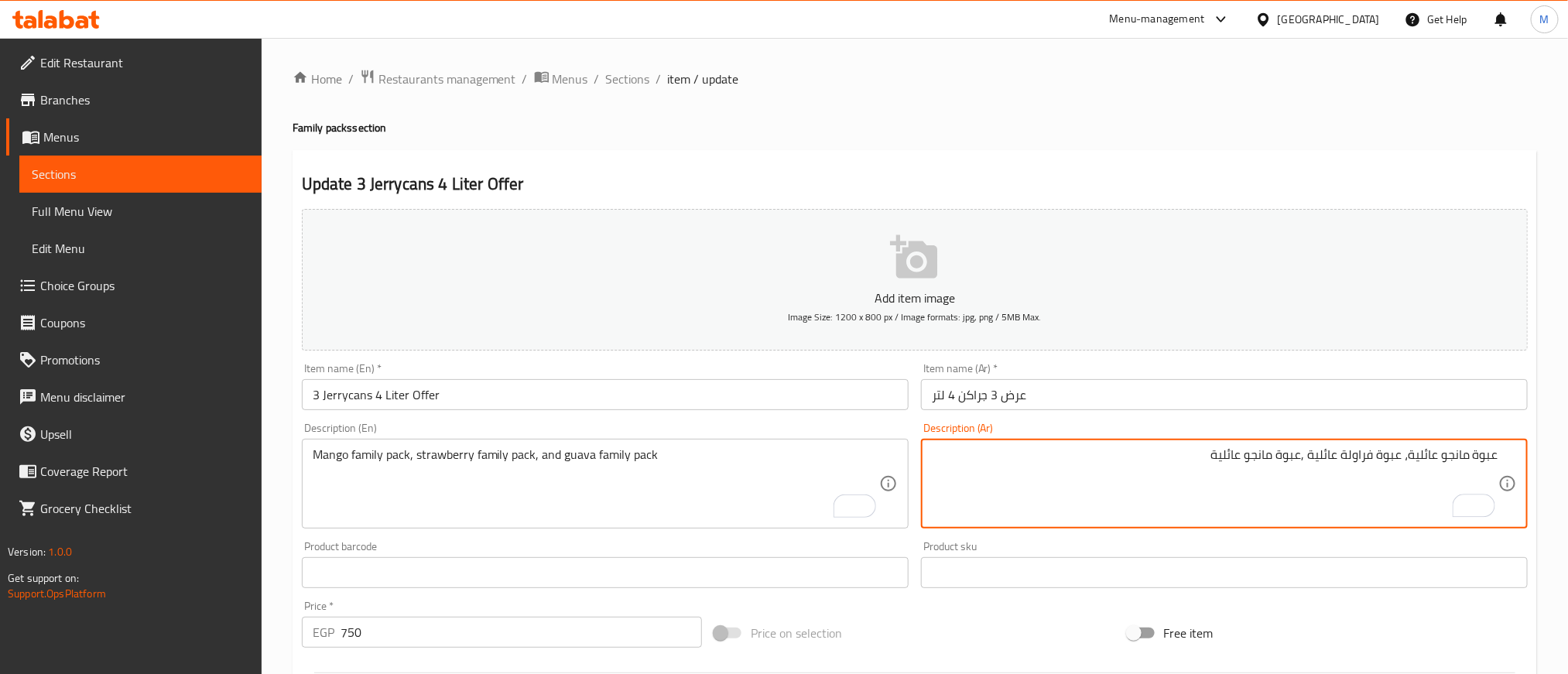
click at [1254, 455] on textarea "عبوة مانجو عائلية، عبوة فراولة عائلية ,عبوة مانجو عائلية" at bounding box center [1214, 484] width 566 height 73
paste textarea "جوافة"
click at [1211, 539] on div "Product sku Product sku" at bounding box center [1223, 565] width 619 height 60
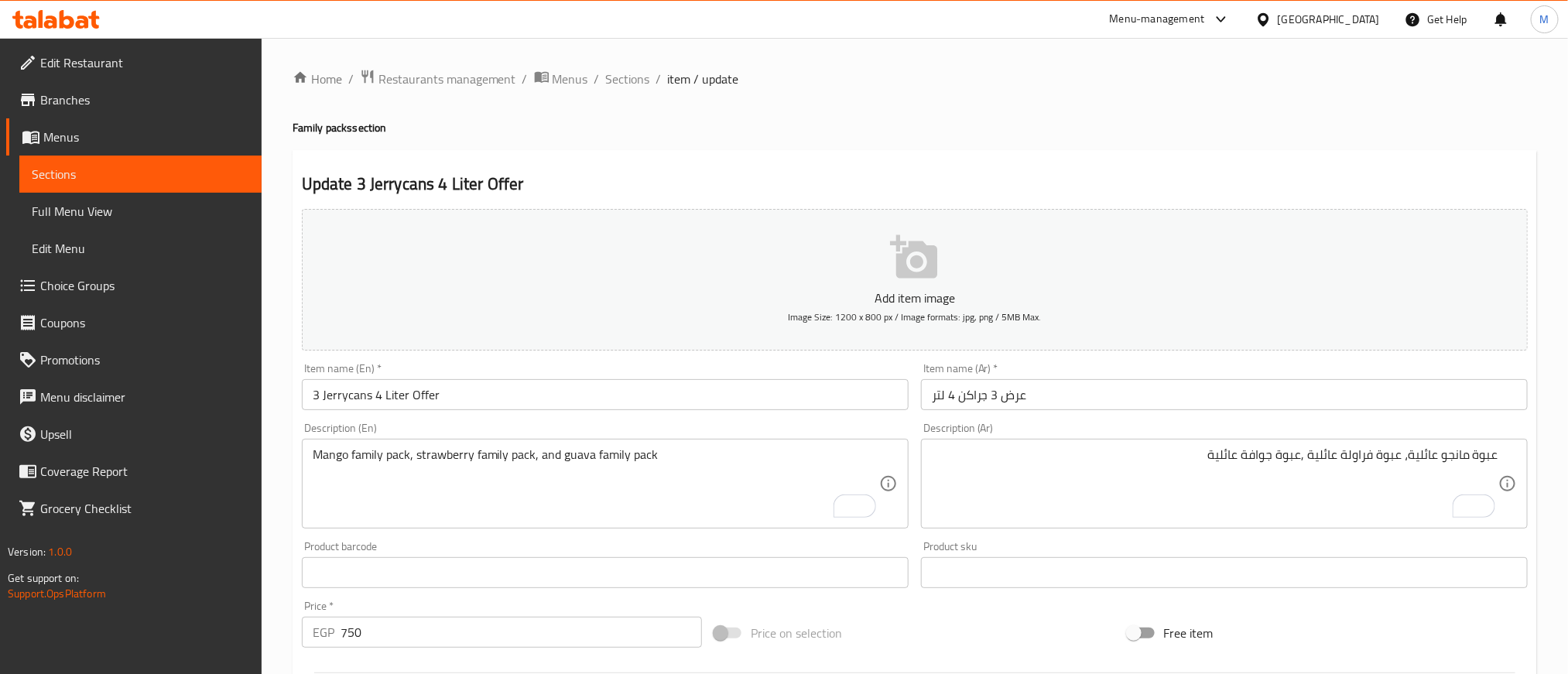
click at [1175, 138] on div "Home / Restaurants management / Menus / Sections / item / update Family packs s…" at bounding box center [914, 566] width 1244 height 994
click at [869, 135] on div "Home / Restaurants management / Menus / Sections / item / update Family packs s…" at bounding box center [914, 566] width 1244 height 994
click at [865, 138] on div "Home / Restaurants management / Menus / Sections / item / update Family packs s…" at bounding box center [914, 566] width 1244 height 994
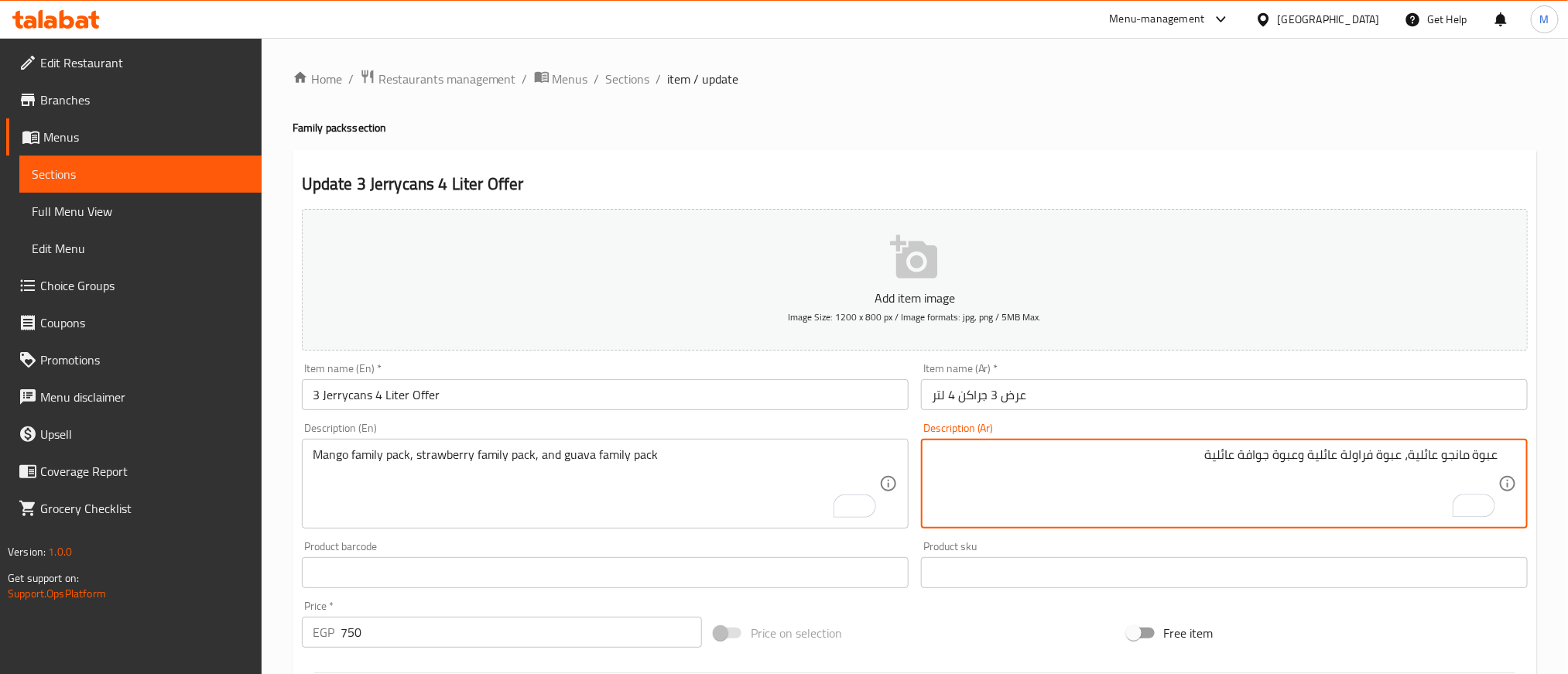
type textarea "عبوة مانجو عائلية، عبوة فراولة عائلية وعبوة جوافة عائلية"
drag, startPoint x: 1166, startPoint y: 82, endPoint x: 1166, endPoint y: 96, distance: 14.0
click at [1166, 82] on ol "Home / Restaurants management / Menus / Sections / item / update" at bounding box center [914, 78] width 1244 height 20
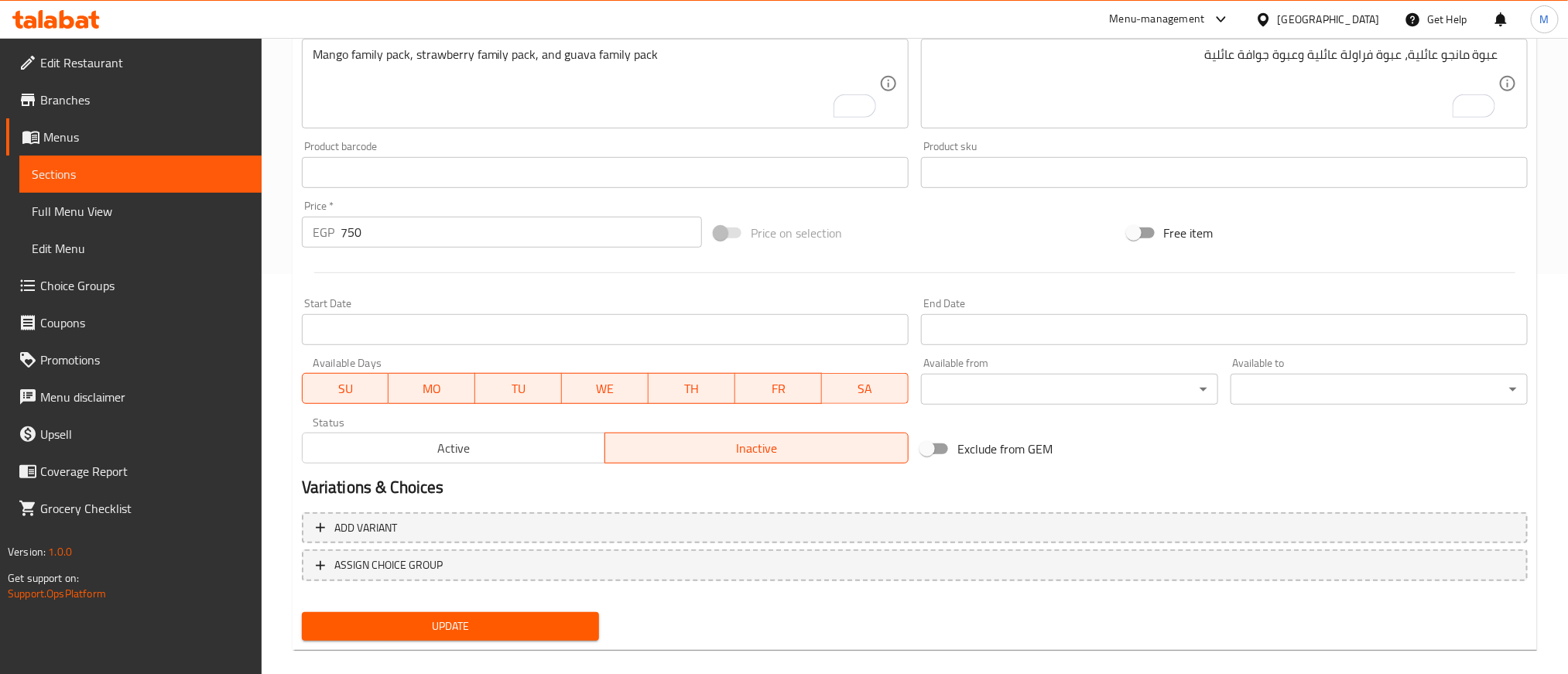
scroll to position [418, 0]
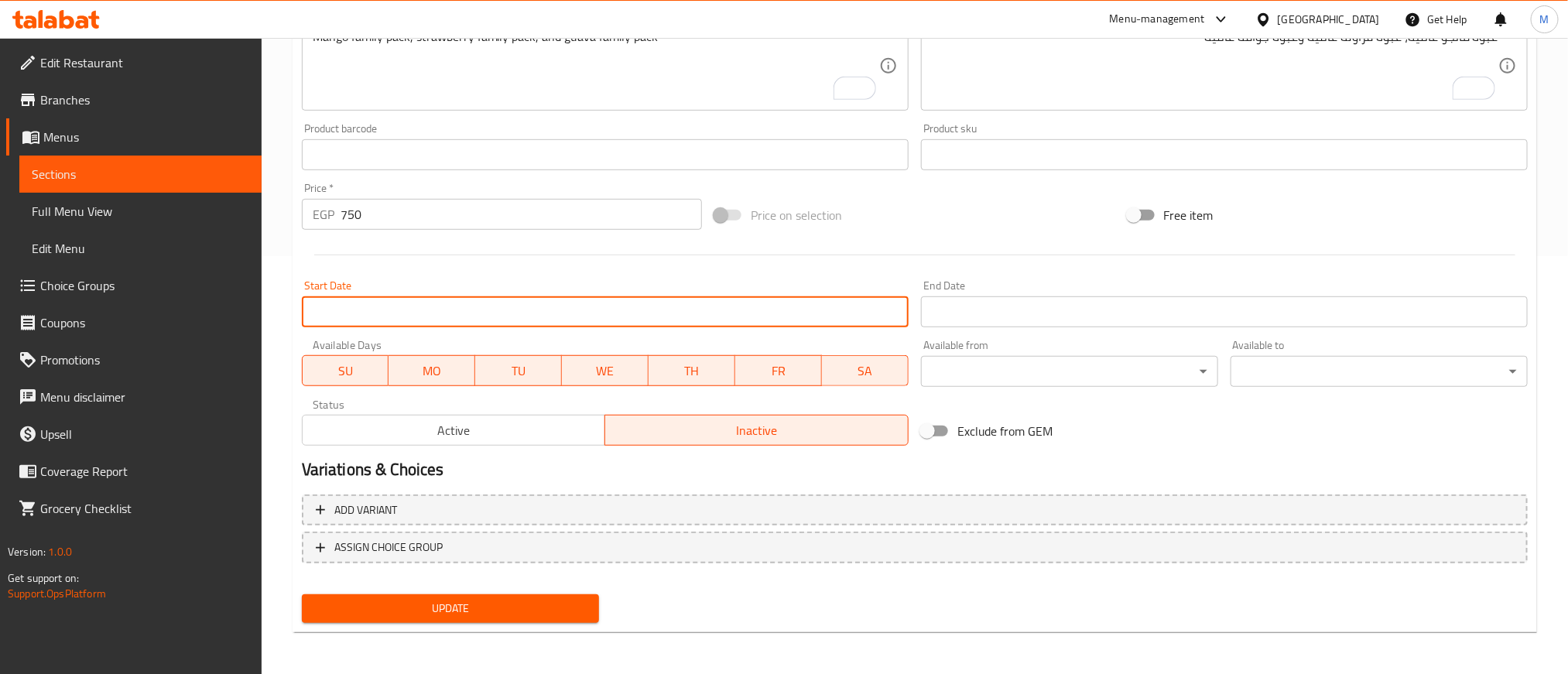
click at [468, 323] on input "Start Date" at bounding box center [605, 312] width 606 height 31
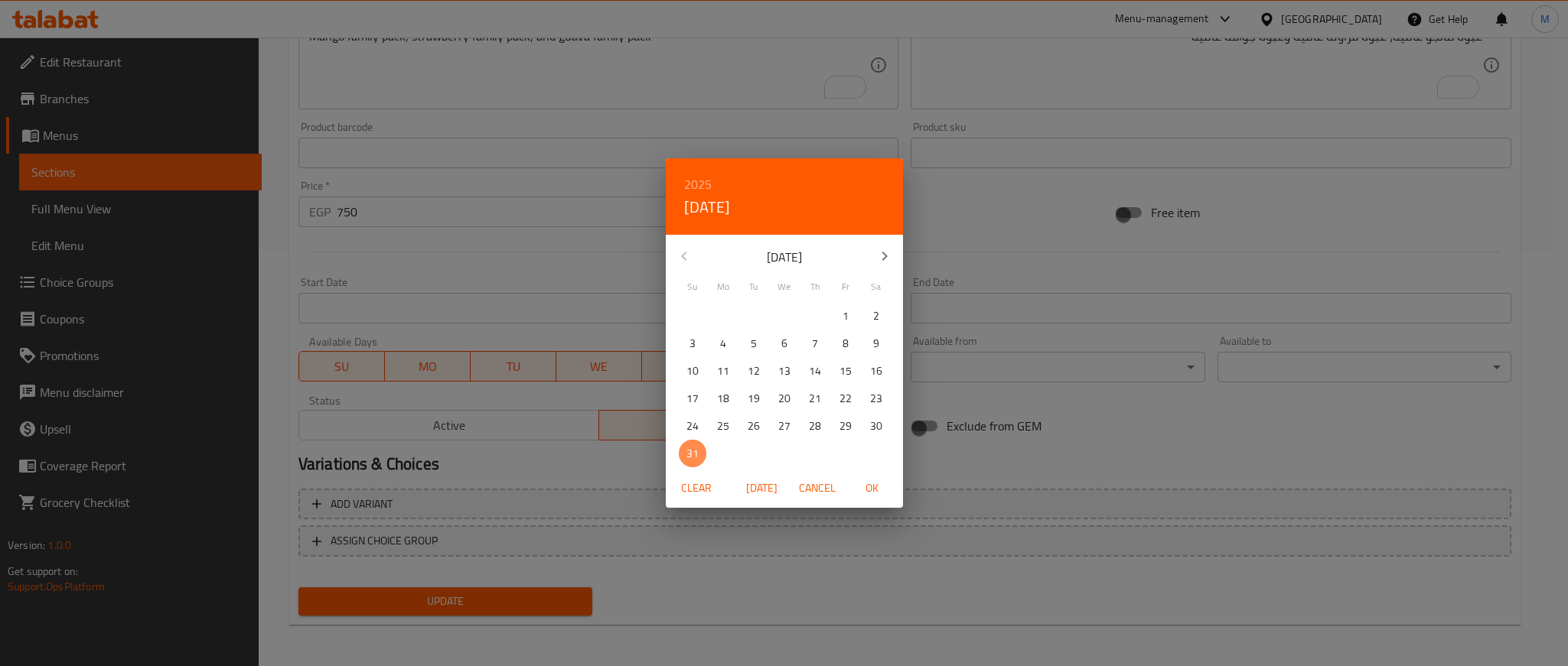
click at [695, 452] on p "31" at bounding box center [692, 454] width 12 height 19
click at [880, 496] on span "OK" at bounding box center [872, 488] width 37 height 19
type input "31-08-2025"
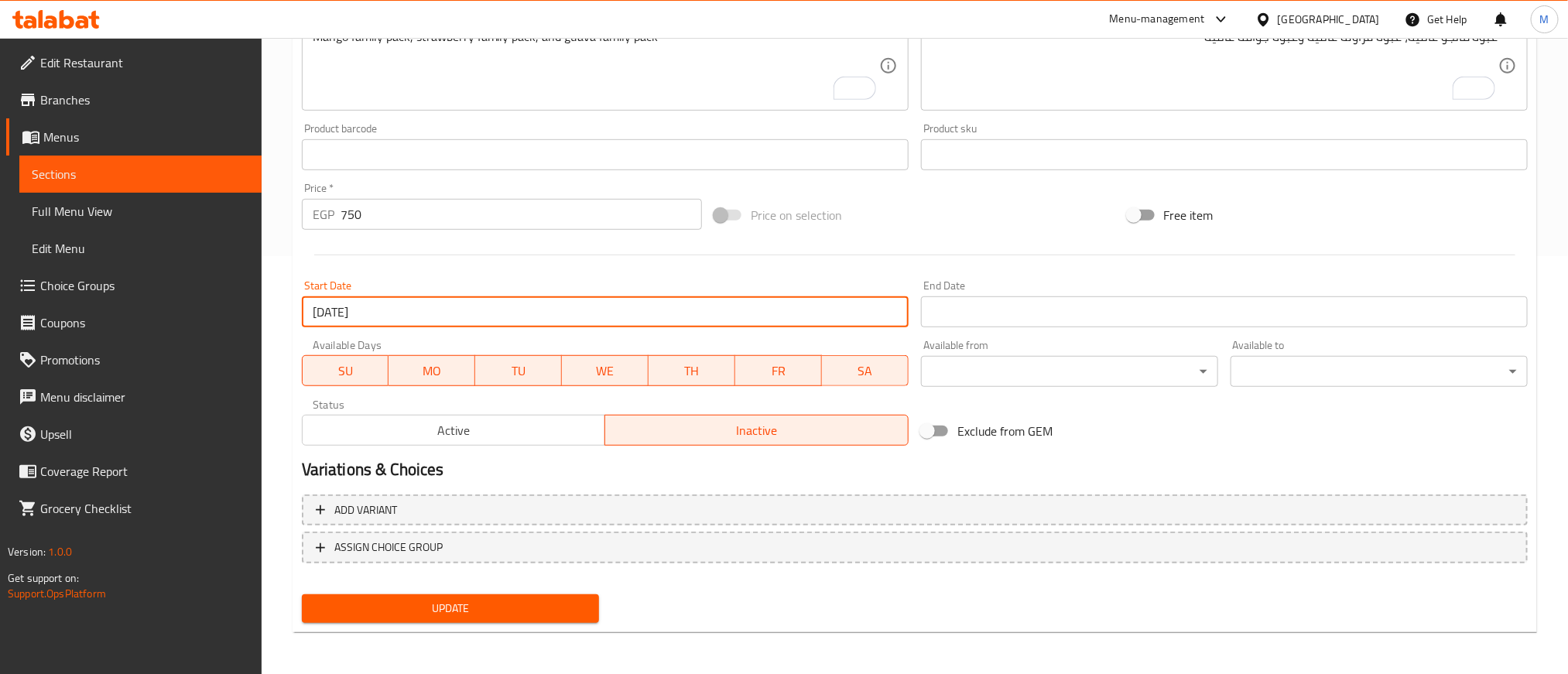
click at [982, 323] on input "Start Date" at bounding box center [1224, 312] width 606 height 31
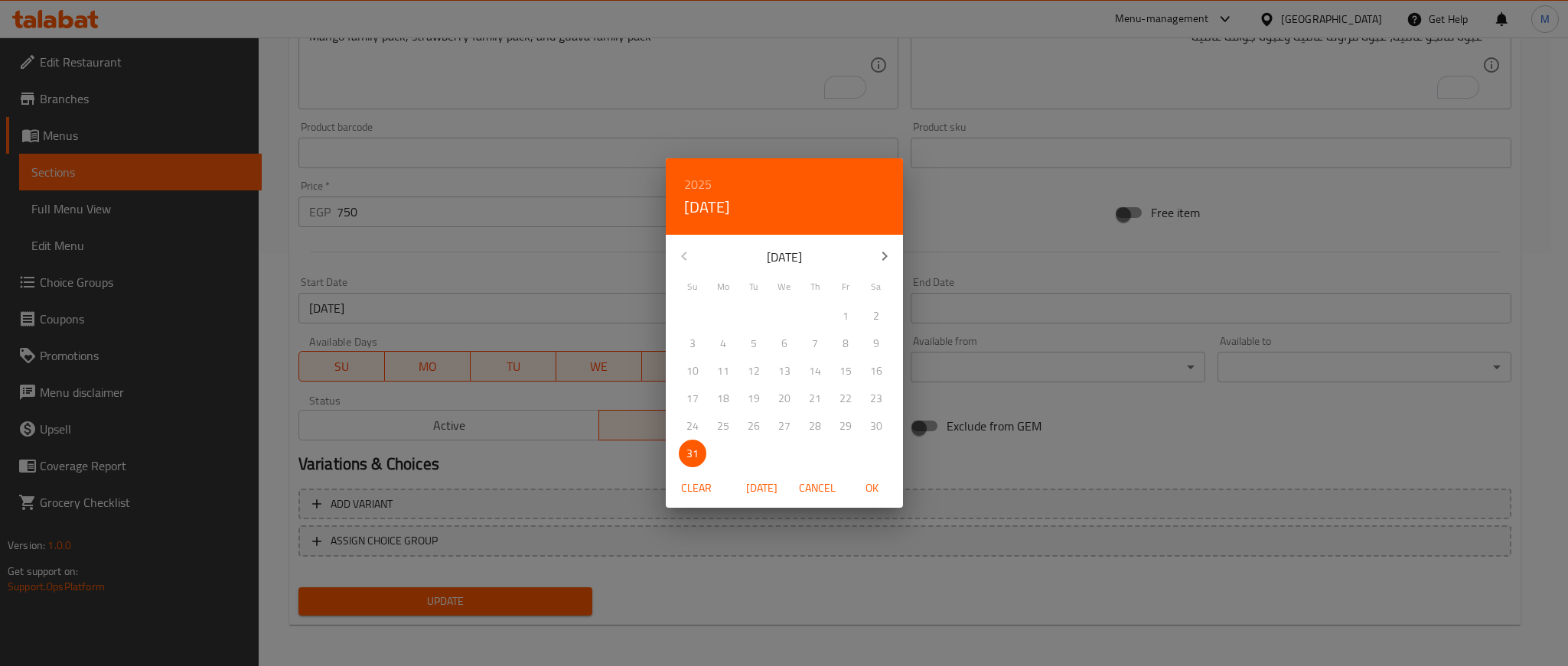
click at [686, 361] on div "10" at bounding box center [693, 370] width 31 height 27
click at [692, 369] on div "10" at bounding box center [693, 370] width 31 height 27
click at [878, 257] on icon "button" at bounding box center [886, 256] width 19 height 19
click at [781, 342] on p "10" at bounding box center [784, 344] width 12 height 19
click at [878, 488] on span "OK" at bounding box center [872, 488] width 37 height 19
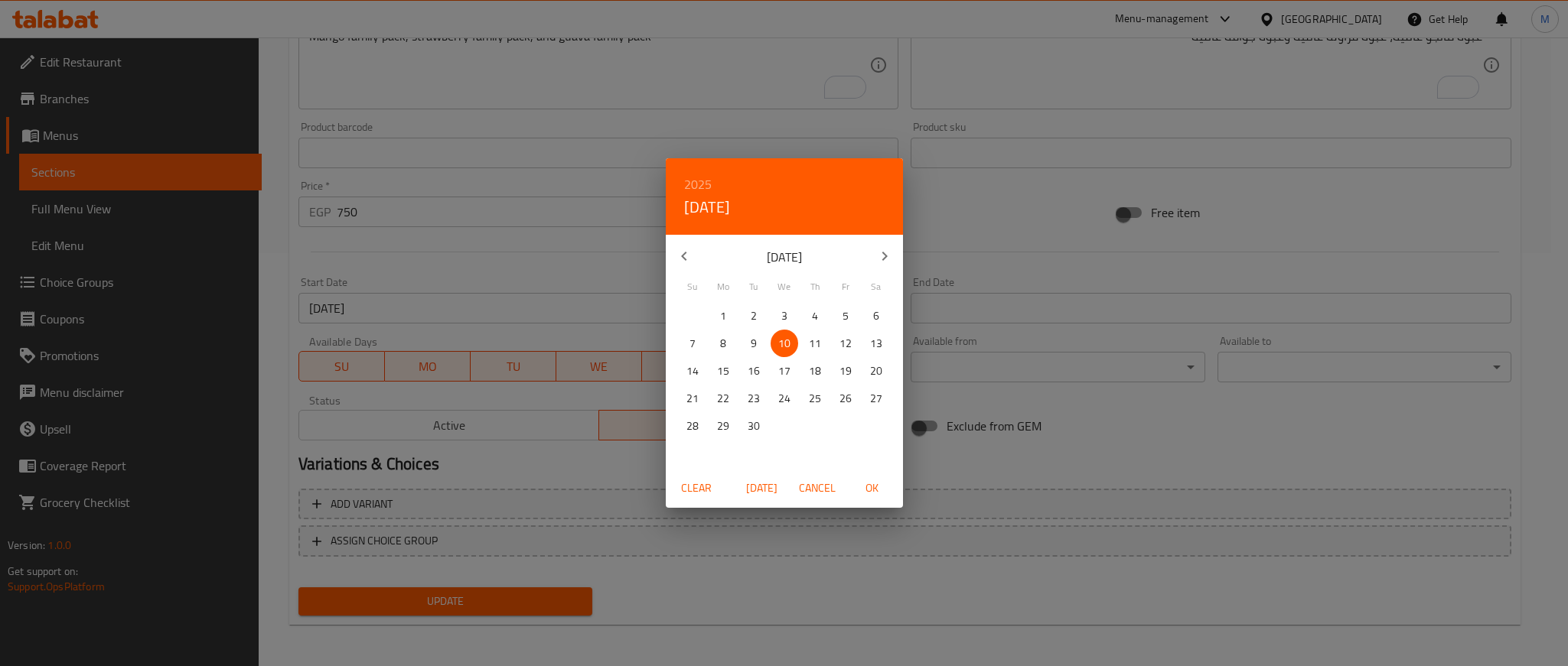
type input "10-09-2025"
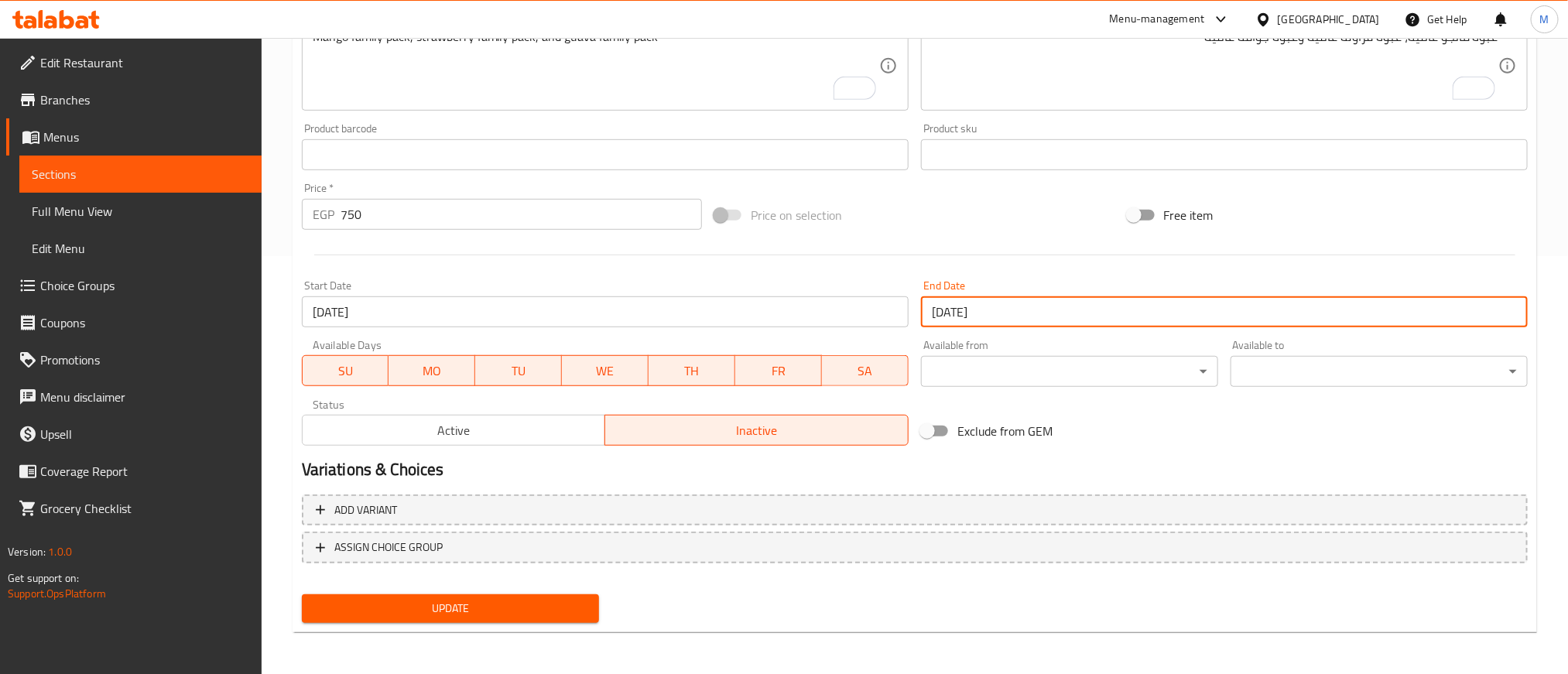
click at [1118, 425] on div "Exclude from GEM" at bounding box center [1120, 432] width 412 height 42
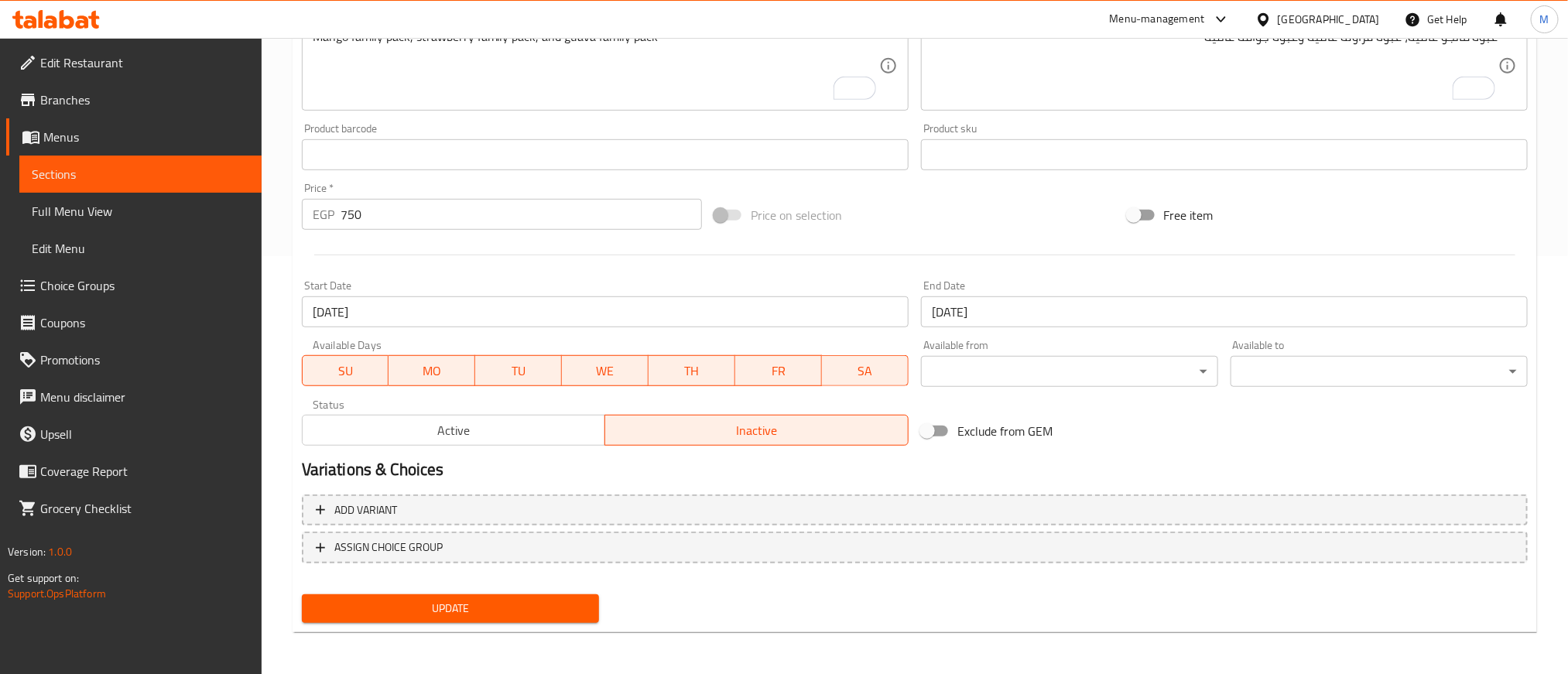
click at [1158, 437] on div "Exclude from GEM" at bounding box center [1120, 432] width 412 height 42
drag, startPoint x: 471, startPoint y: 599, endPoint x: 830, endPoint y: 470, distance: 381.5
click at [471, 599] on span "Update" at bounding box center [450, 608] width 273 height 19
click at [934, 600] on div "Update" at bounding box center [914, 608] width 1238 height 41
drag, startPoint x: 803, startPoint y: 593, endPoint x: 802, endPoint y: 583, distance: 10.0
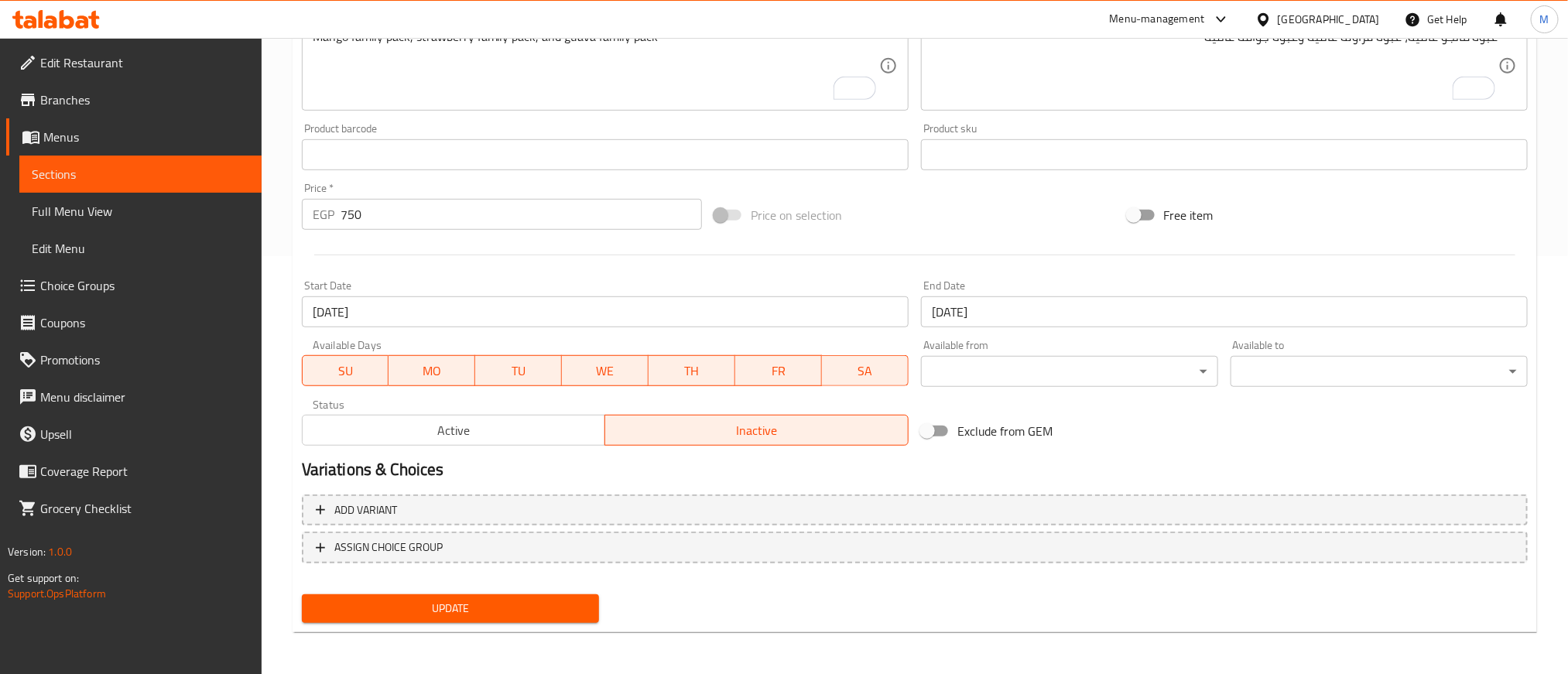
click at [803, 593] on div "Update" at bounding box center [914, 608] width 1238 height 41
click at [859, 268] on div at bounding box center [914, 255] width 1238 height 38
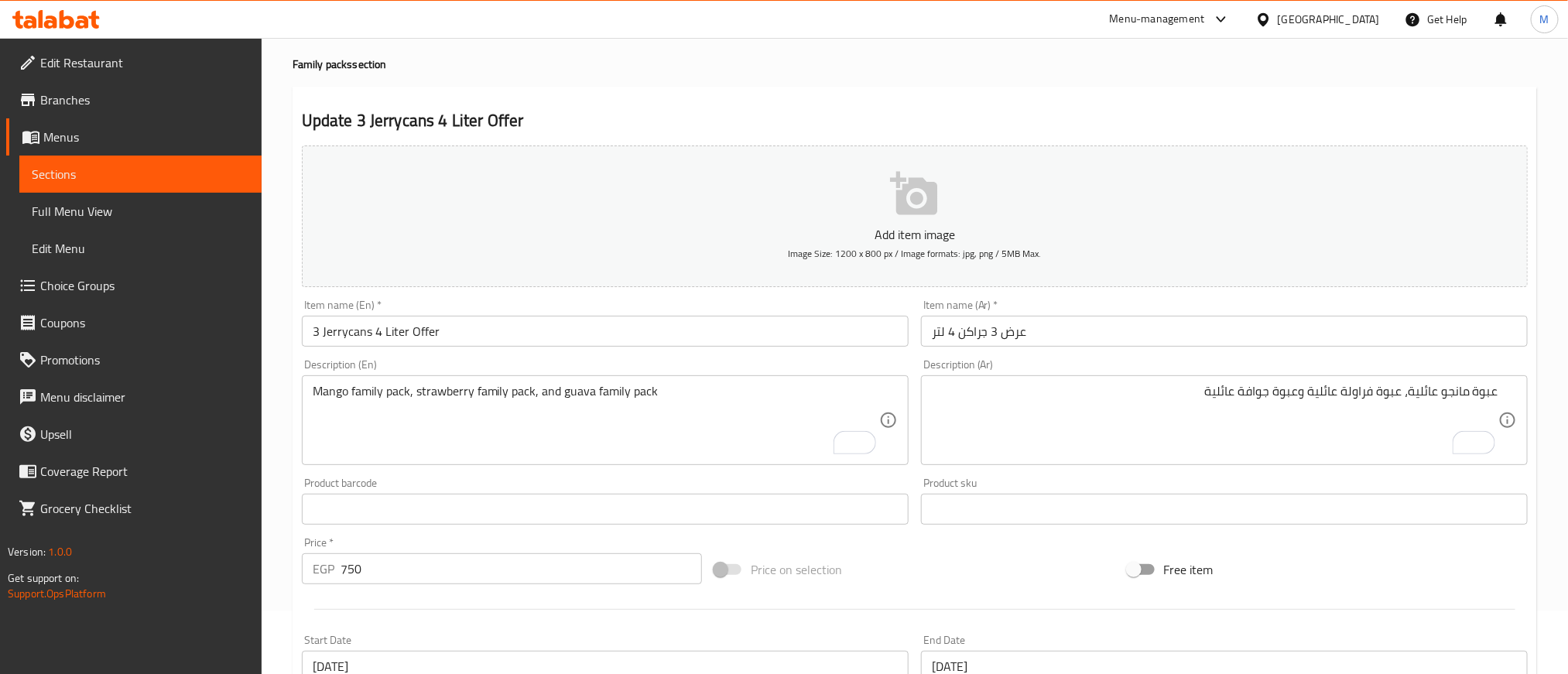
scroll to position [0, 0]
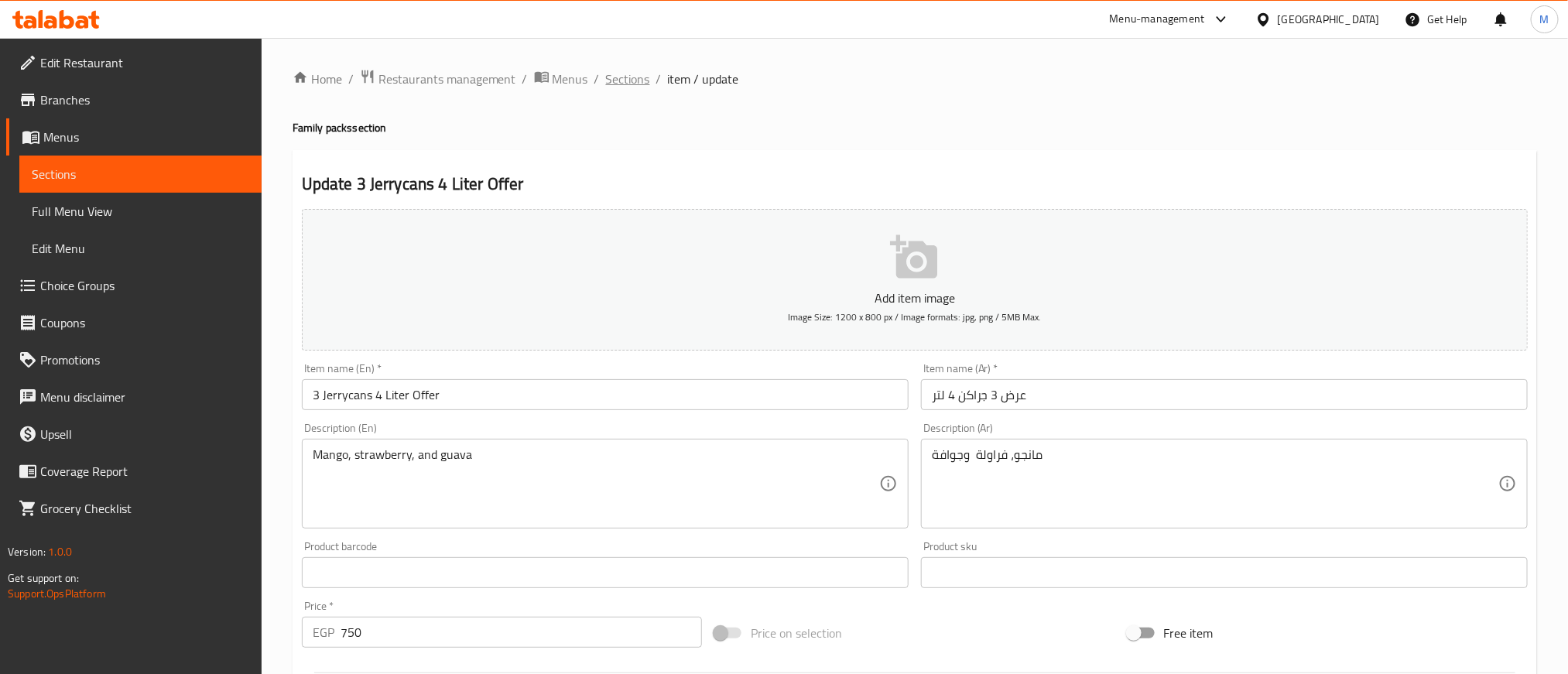
click at [639, 77] on span "Sections" at bounding box center [628, 79] width 44 height 19
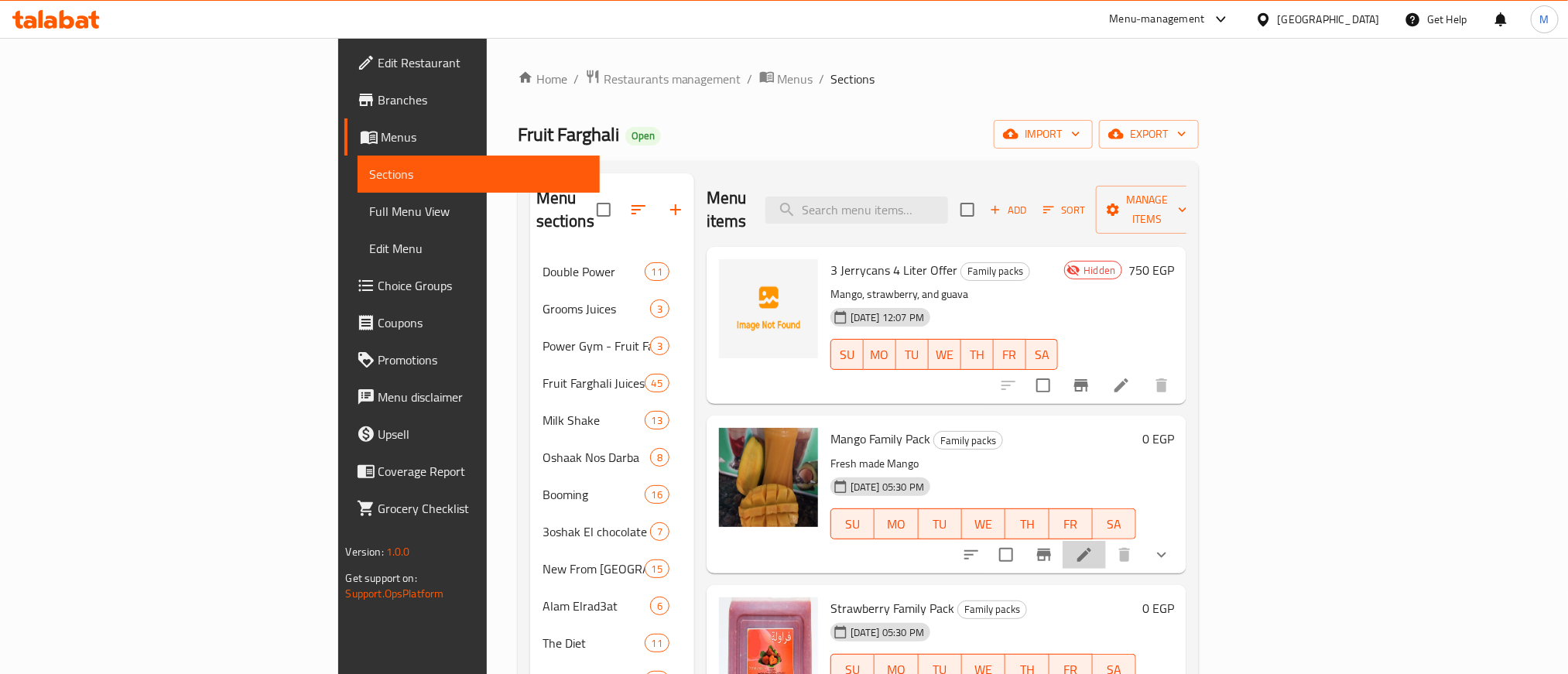
click at [1106, 541] on li at bounding box center [1084, 554] width 44 height 28
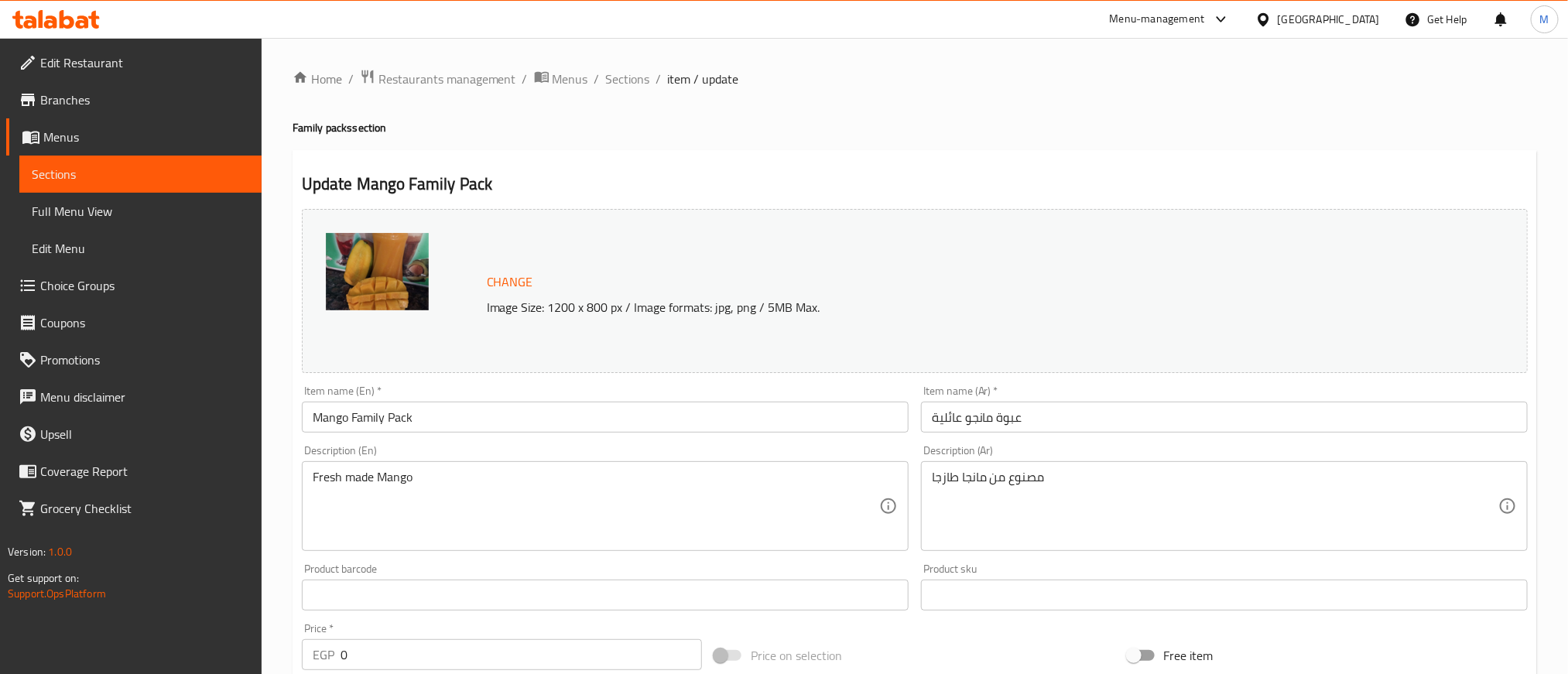
click at [1044, 420] on input "عبوة مانجو عائلية" at bounding box center [1224, 417] width 606 height 31
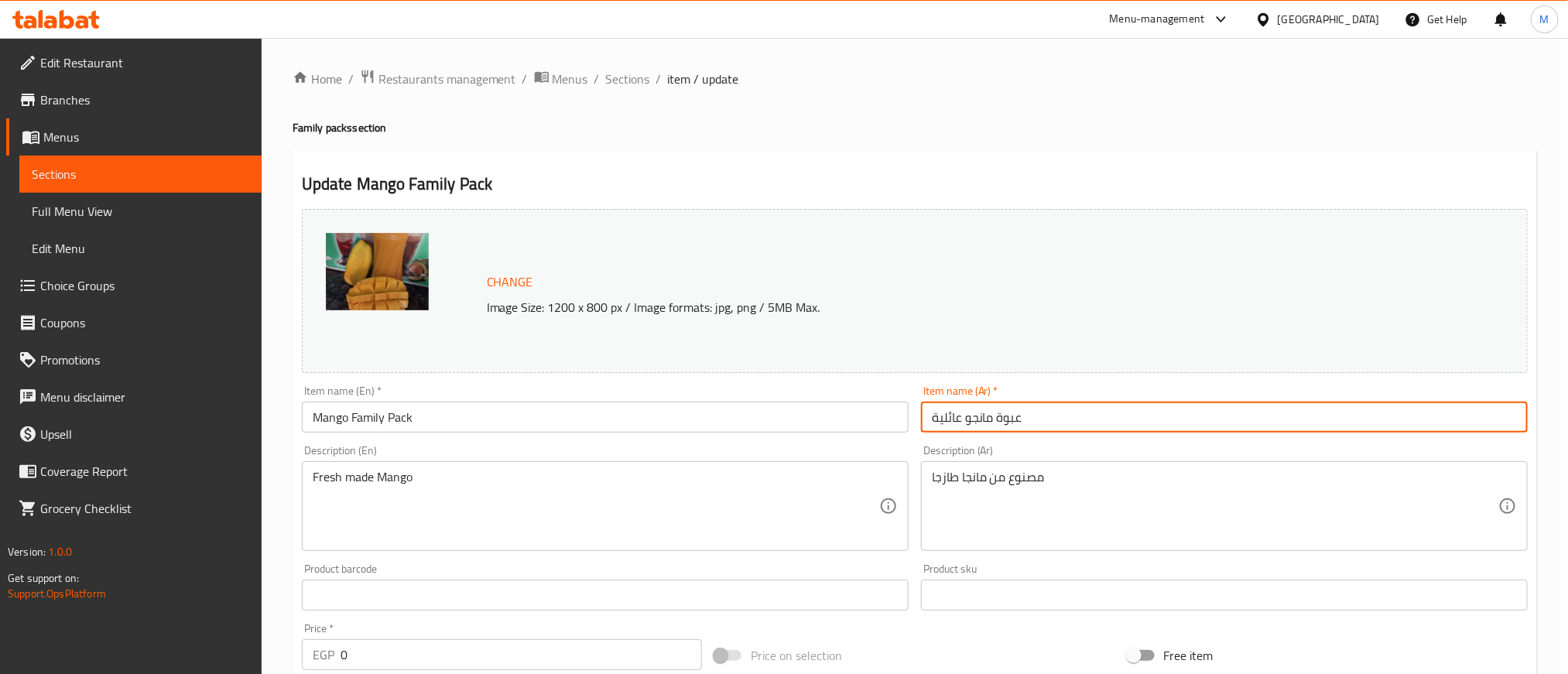
click at [1044, 420] on input "عبوة مانجو عائلية" at bounding box center [1224, 417] width 606 height 31
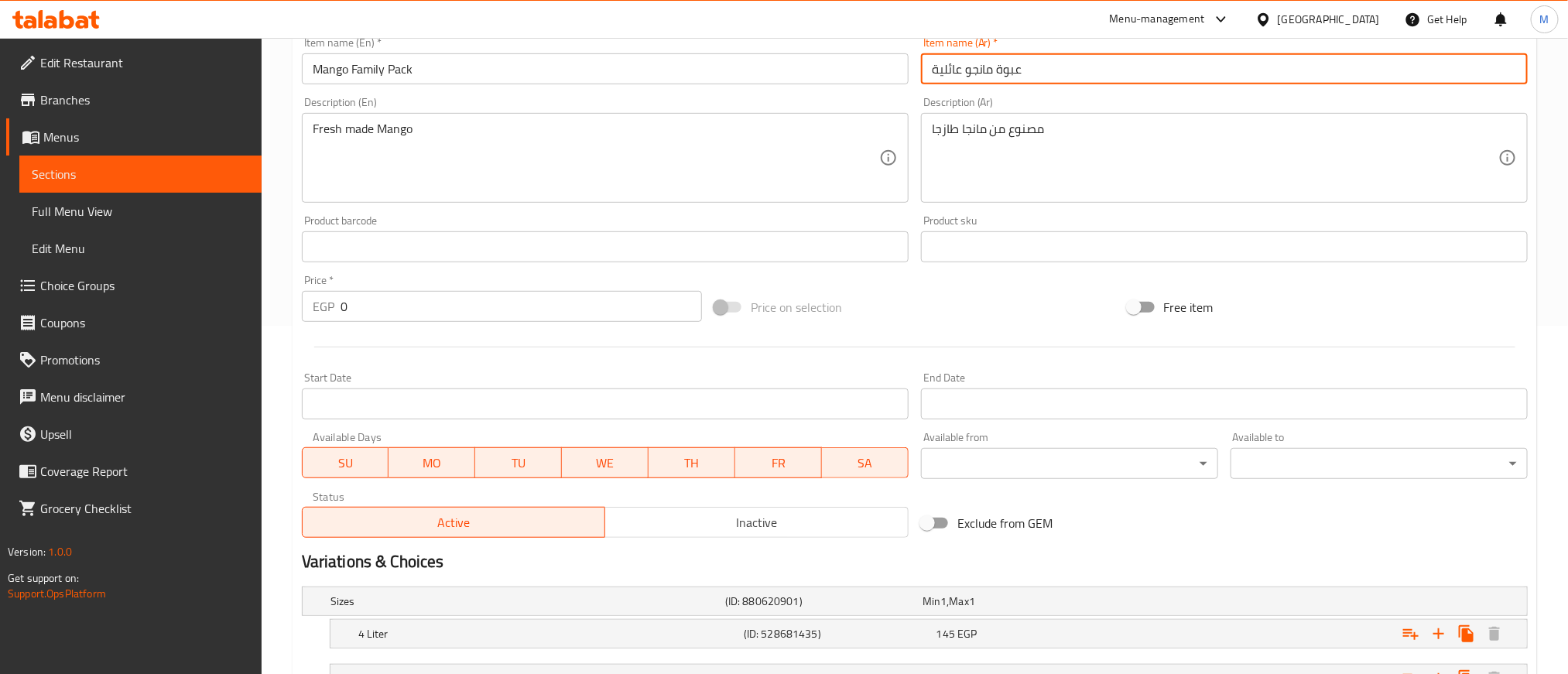
scroll to position [523, 0]
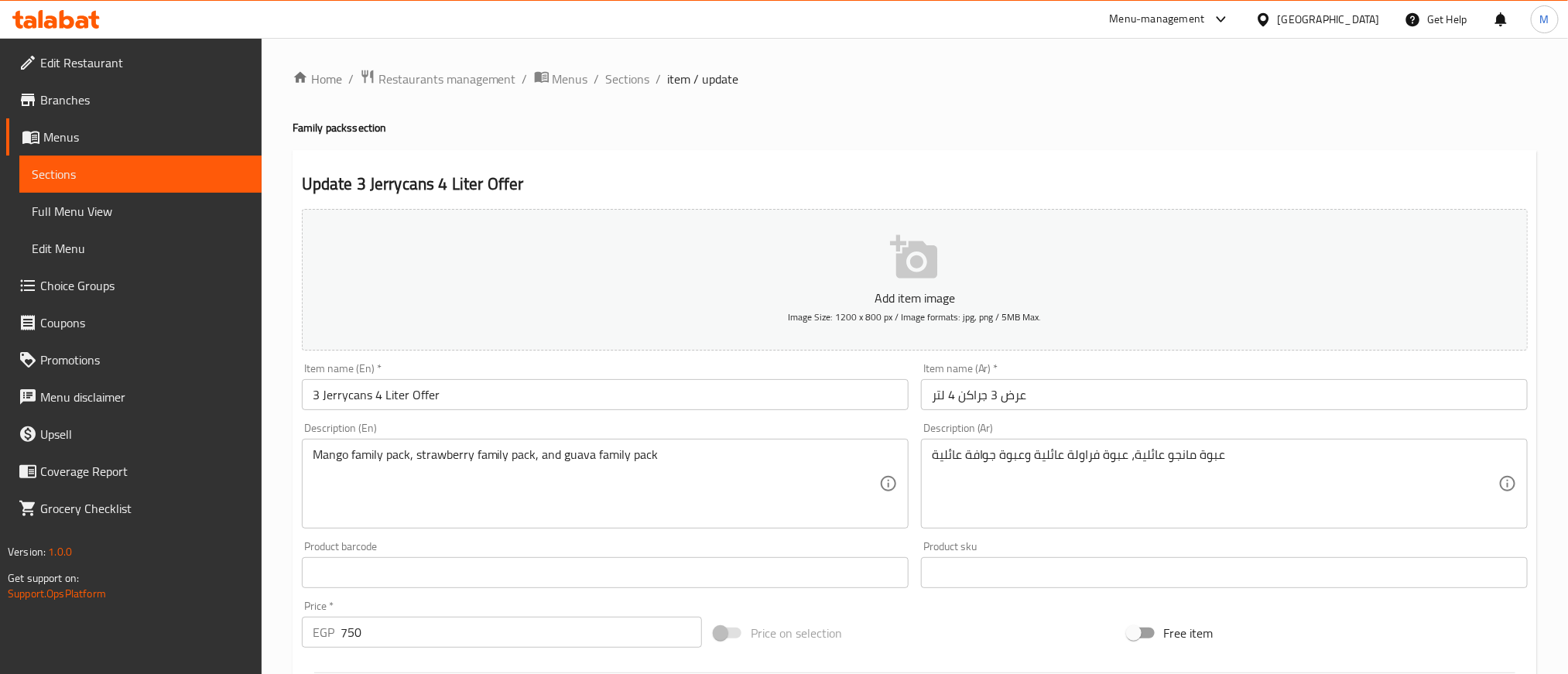
click at [79, 102] on span "Branches" at bounding box center [144, 100] width 209 height 19
